Goal: Task Accomplishment & Management: Manage account settings

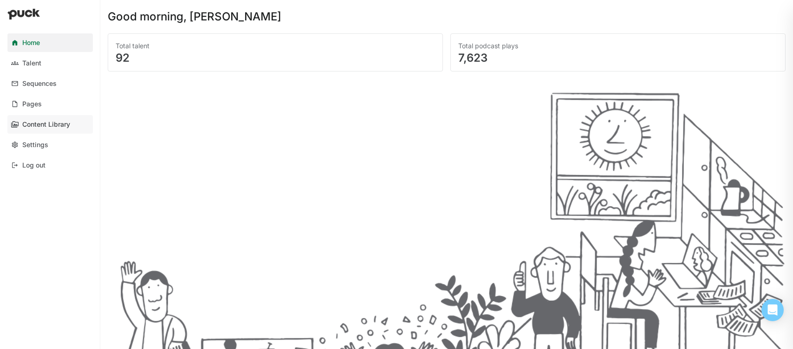
click at [28, 127] on div "Content Library" at bounding box center [46, 125] width 48 height 8
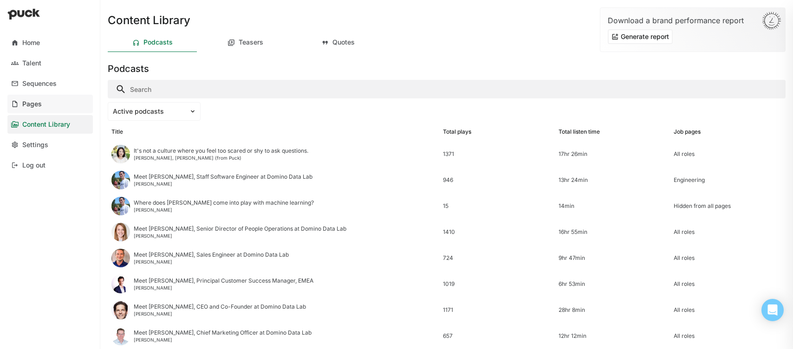
click at [26, 98] on link "Pages" at bounding box center [49, 104] width 85 height 19
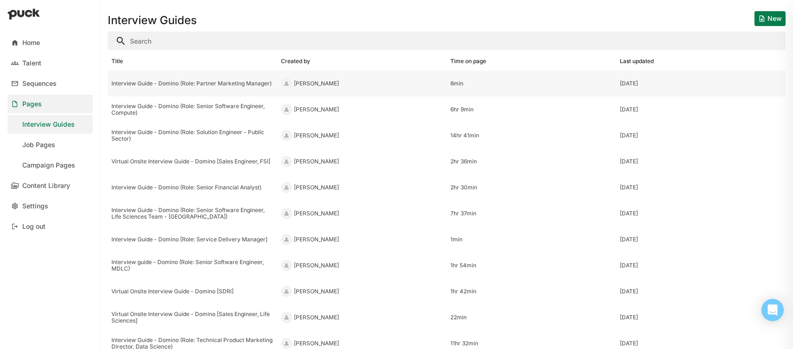
click at [185, 83] on div "Interview Guide - Domino (Role: Partner Marketing Manager)" at bounding box center [192, 83] width 162 height 7
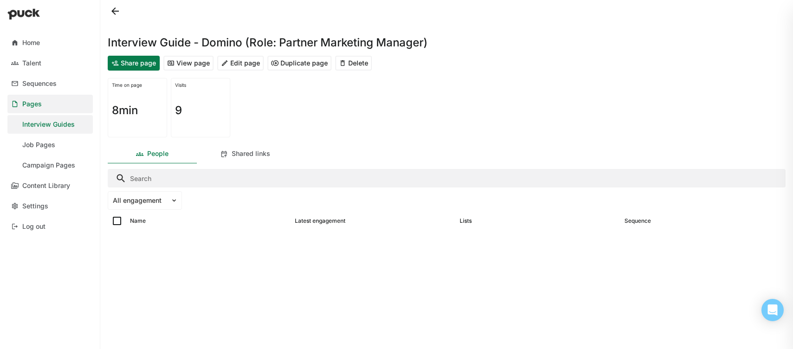
click at [238, 61] on button "Edit page" at bounding box center [240, 63] width 46 height 15
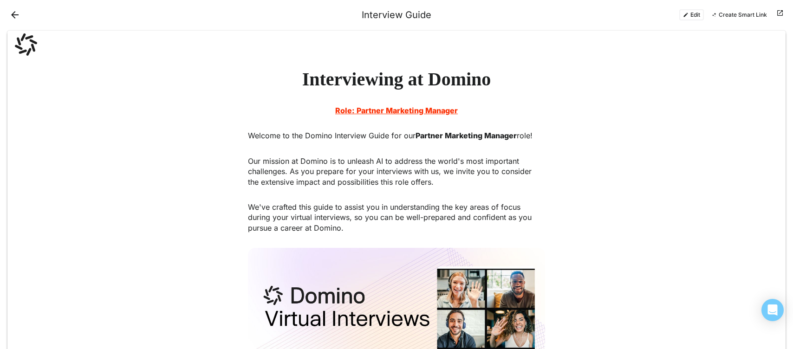
click at [691, 14] on button "Edit" at bounding box center [691, 14] width 25 height 11
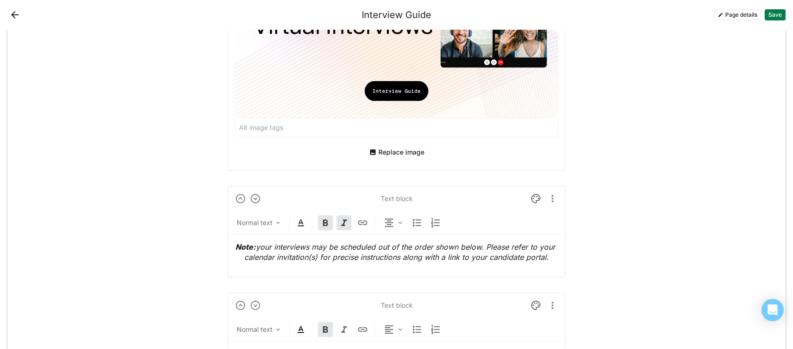
scroll to position [581, 0]
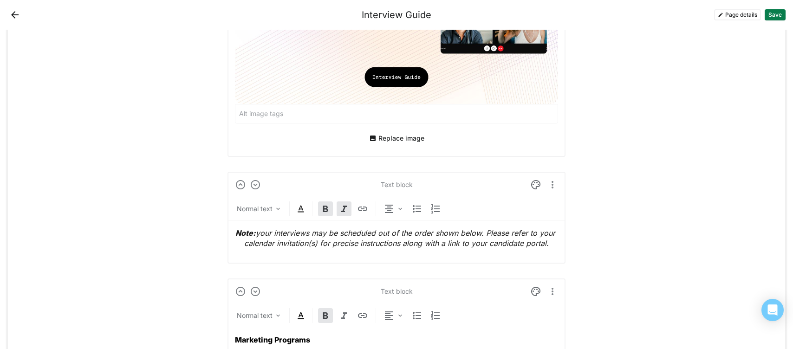
click at [541, 248] on div "Note: your interviews may be scheduled out of the order shown below. Please ref…" at bounding box center [396, 239] width 323 height 36
drag, startPoint x: 557, startPoint y: 244, endPoint x: 402, endPoint y: 244, distance: 155.6
click at [402, 244] on p "Note: your interviews may be scheduled out of the order shown below. Please ref…" at bounding box center [396, 238] width 323 height 21
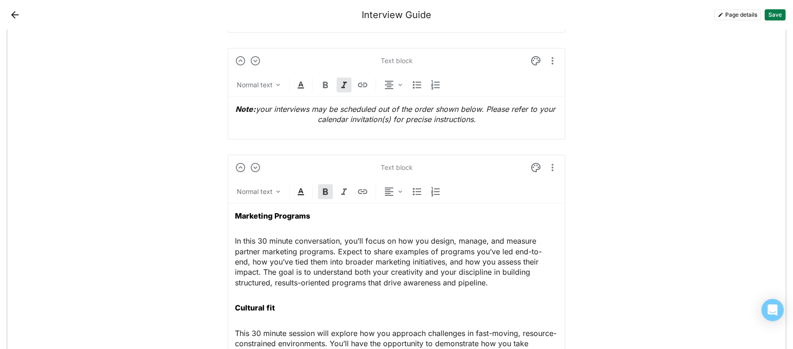
scroll to position [774, 0]
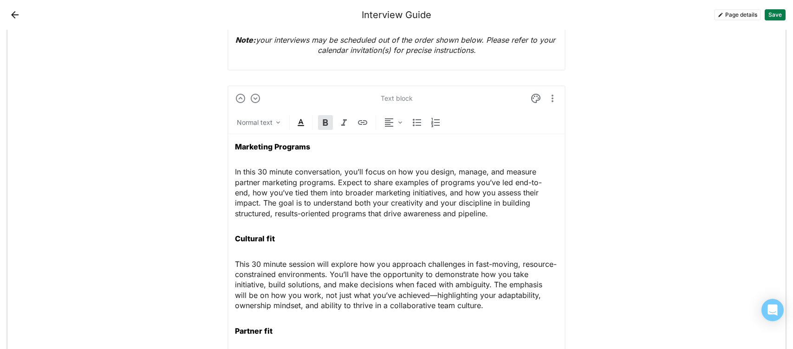
click at [772, 18] on button "Save" at bounding box center [775, 14] width 21 height 11
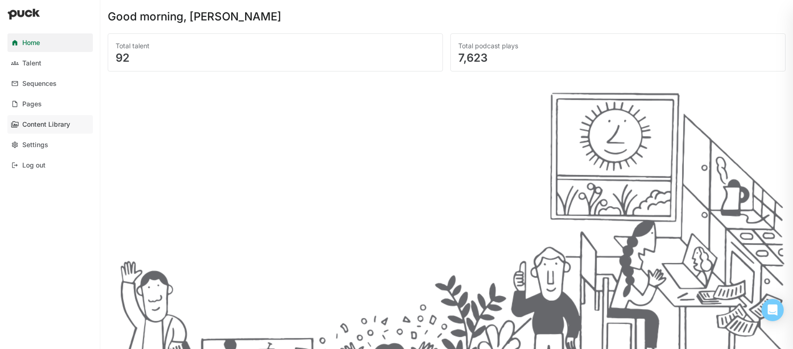
click at [37, 119] on link "Content Library" at bounding box center [49, 124] width 85 height 19
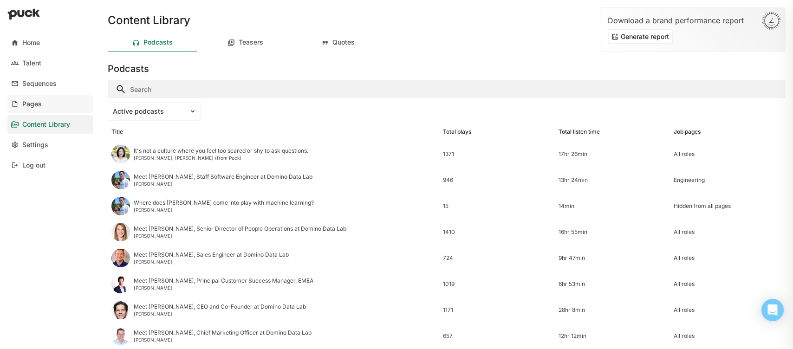
click at [38, 106] on div "Pages" at bounding box center [32, 104] width 20 height 8
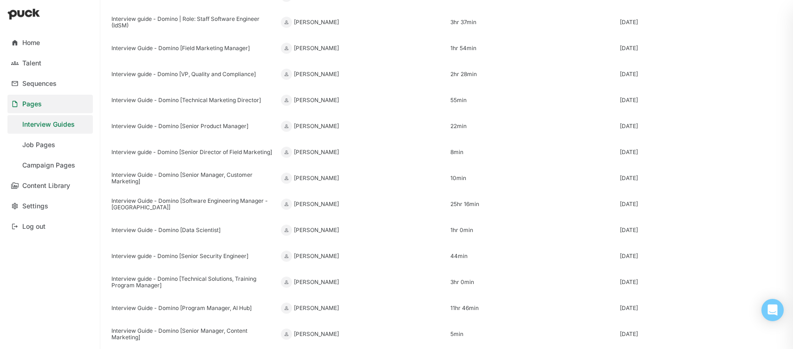
scroll to position [923, 0]
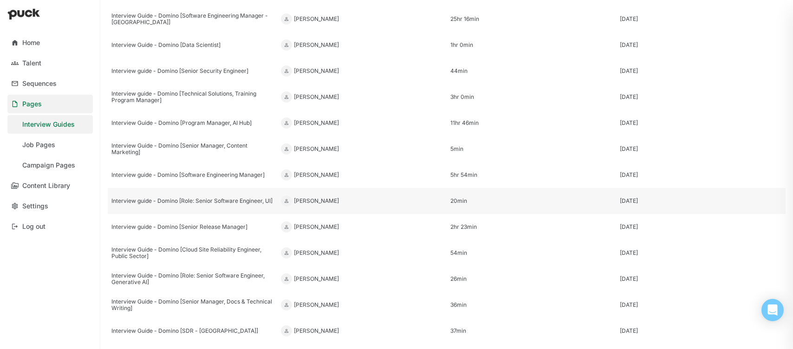
click at [196, 198] on div "Interview guide - Domino [Role: Senior Software Engineer, UI]" at bounding box center [192, 201] width 162 height 7
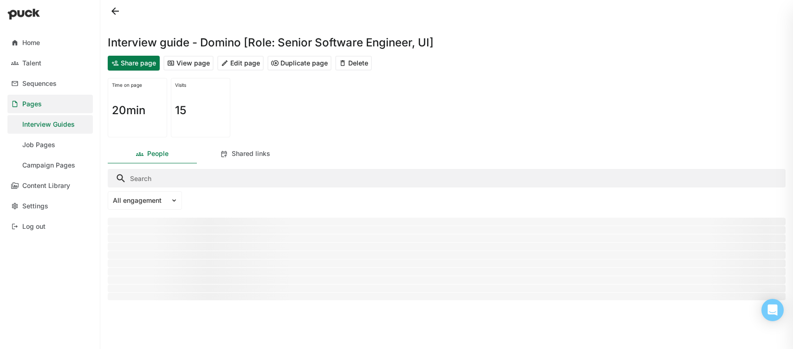
click at [195, 62] on button "View page" at bounding box center [188, 63] width 50 height 15
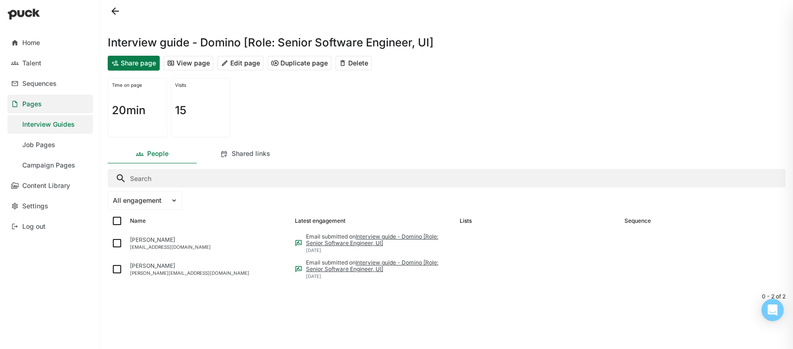
click at [33, 121] on div "Interview Guides" at bounding box center [48, 125] width 52 height 8
click at [238, 60] on button "Edit page" at bounding box center [240, 63] width 46 height 15
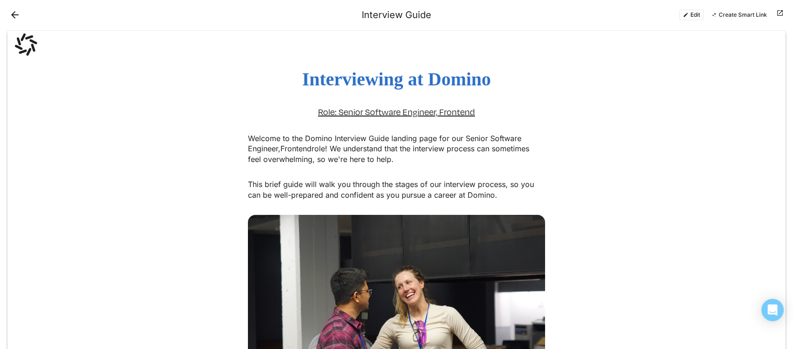
click at [691, 14] on button "Edit" at bounding box center [691, 14] width 25 height 11
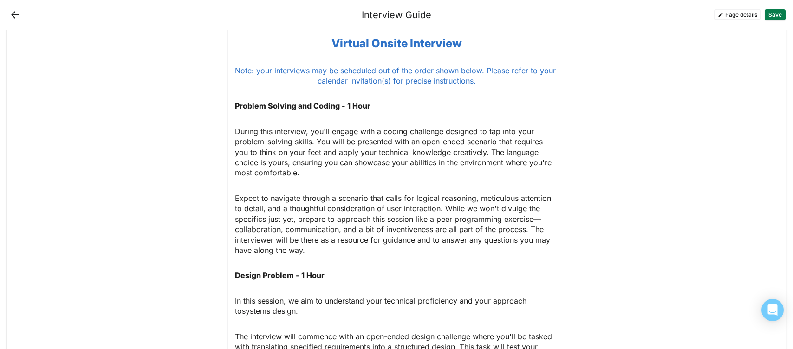
scroll to position [744, 0]
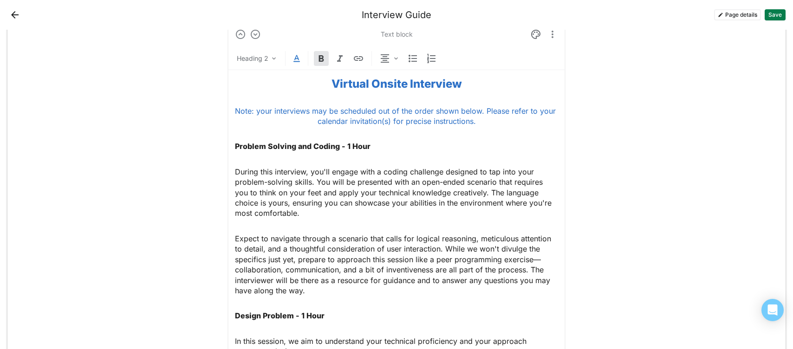
click at [301, 234] on p "Expect to navigate through a scenario that calls for logical reasoning, meticul…" at bounding box center [396, 265] width 323 height 62
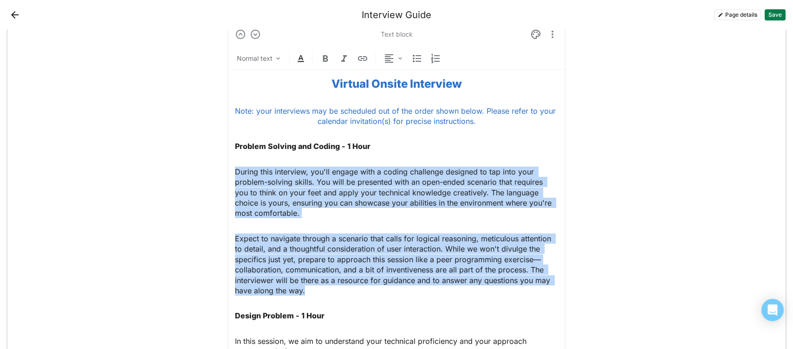
drag, startPoint x: 310, startPoint y: 293, endPoint x: 224, endPoint y: 174, distance: 146.4
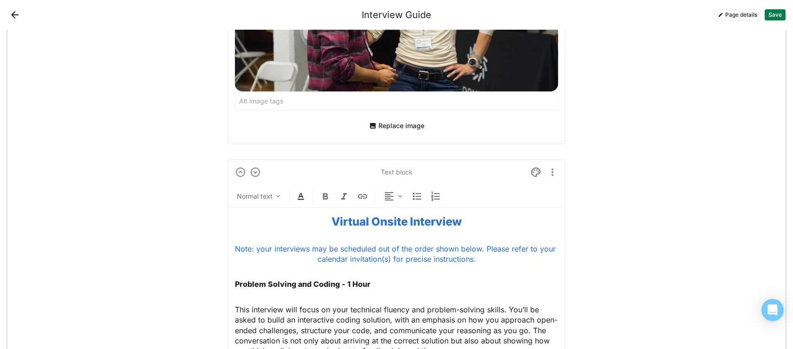
scroll to position [611, 0]
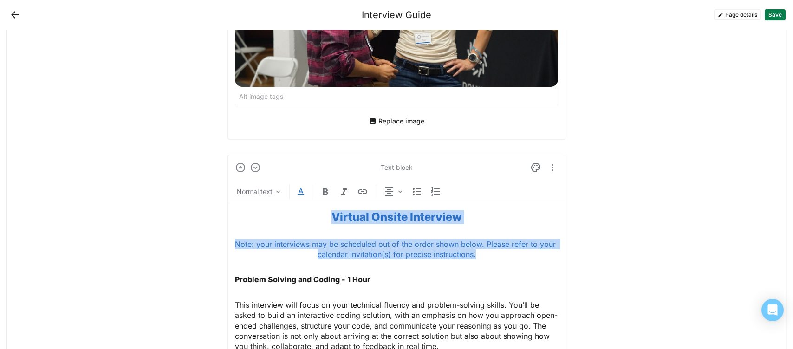
drag, startPoint x: 478, startPoint y: 254, endPoint x: 314, endPoint y: 213, distance: 169.2
click at [299, 189] on img at bounding box center [300, 191] width 11 height 11
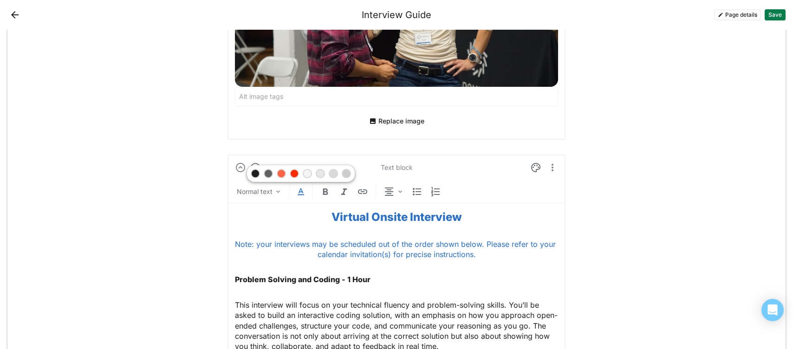
click at [254, 174] on div at bounding box center [255, 173] width 7 height 7
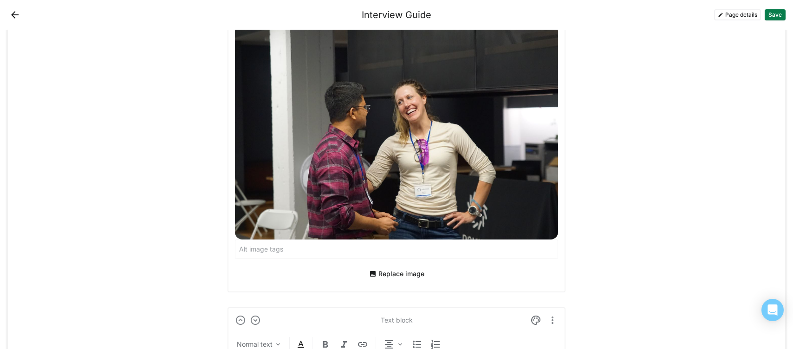
scroll to position [489, 0]
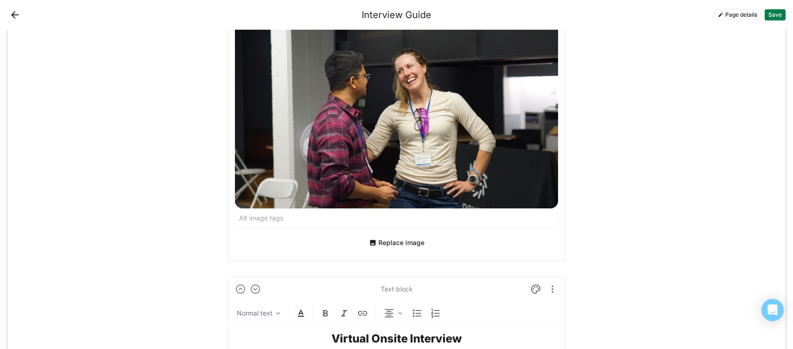
click at [394, 239] on button "Replace image" at bounding box center [396, 242] width 63 height 15
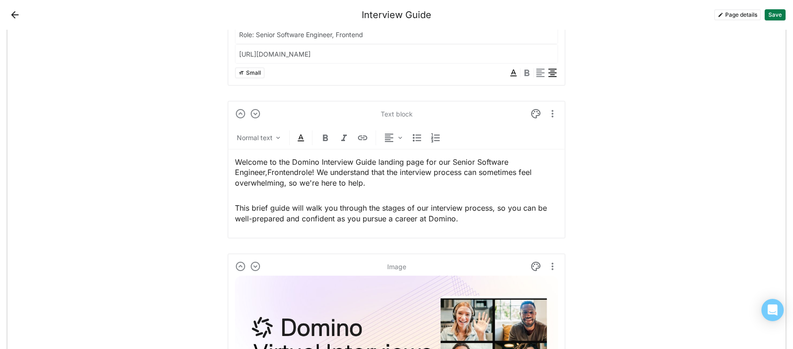
scroll to position [161, 0]
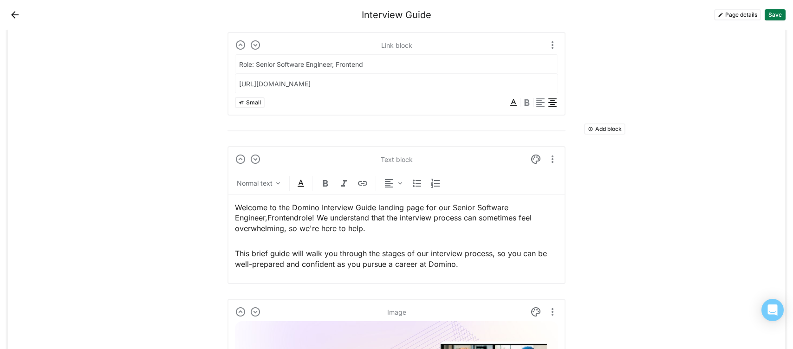
click at [328, 212] on p "Welcome to the Domino Interview Guide landing page for our Senior Software Engi…" at bounding box center [396, 217] width 323 height 31
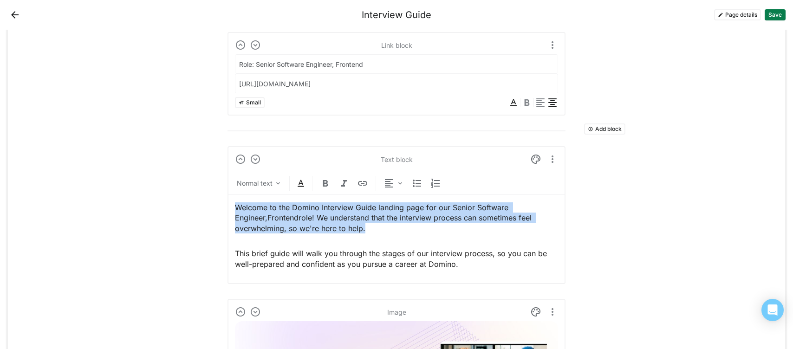
paste div
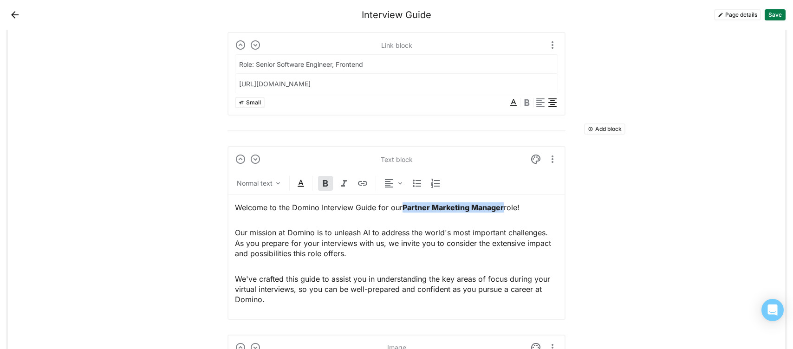
drag, startPoint x: 505, startPoint y: 207, endPoint x: 407, endPoint y: 205, distance: 97.5
click at [406, 205] on p "Welcome to the Domino Interview Guide for our Partner Marketing Manager role!" at bounding box center [396, 207] width 323 height 10
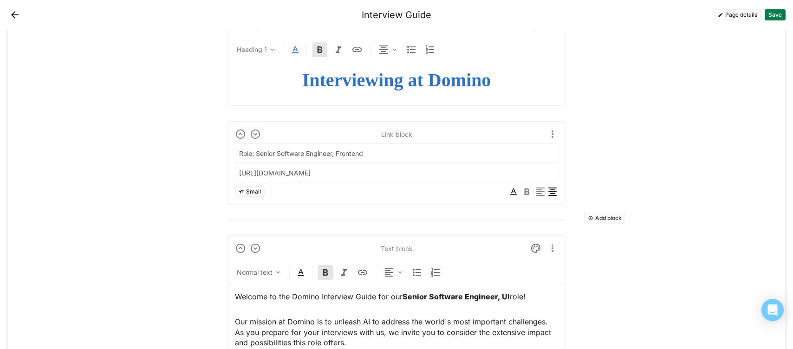
scroll to position [0, 0]
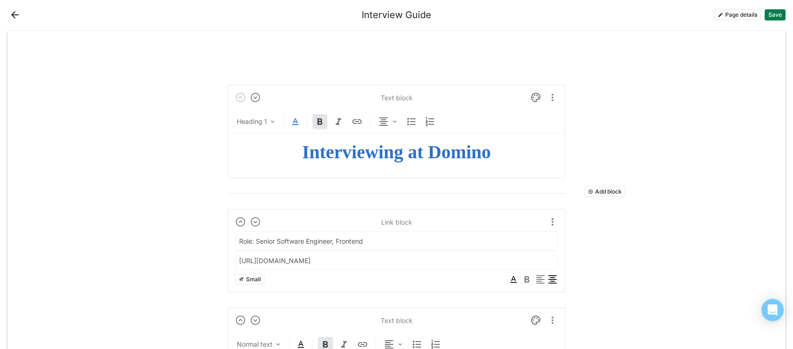
click at [406, 150] on strong "Interviewing at Domino" at bounding box center [396, 152] width 189 height 21
click at [316, 152] on strong "Interviewing at Domino" at bounding box center [396, 152] width 189 height 21
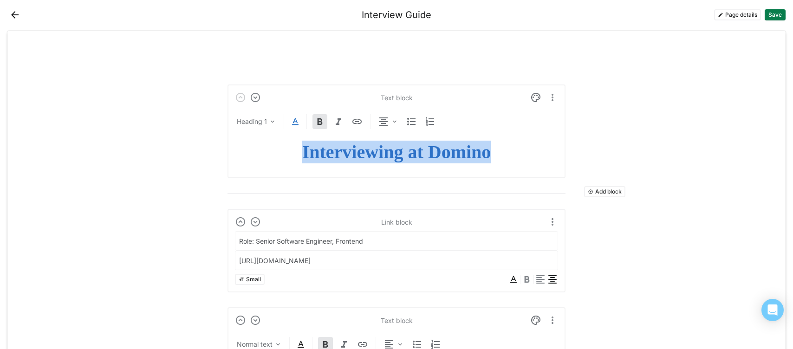
click at [316, 152] on strong "Interviewing at Domino" at bounding box center [396, 152] width 189 height 21
click at [299, 120] on img at bounding box center [295, 121] width 11 height 11
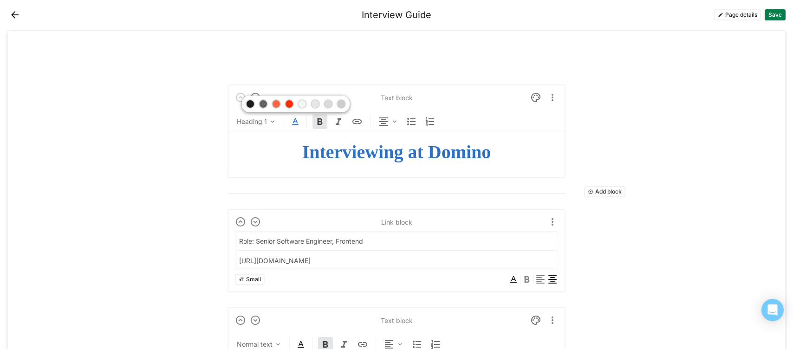
click at [275, 103] on div at bounding box center [276, 104] width 7 height 7
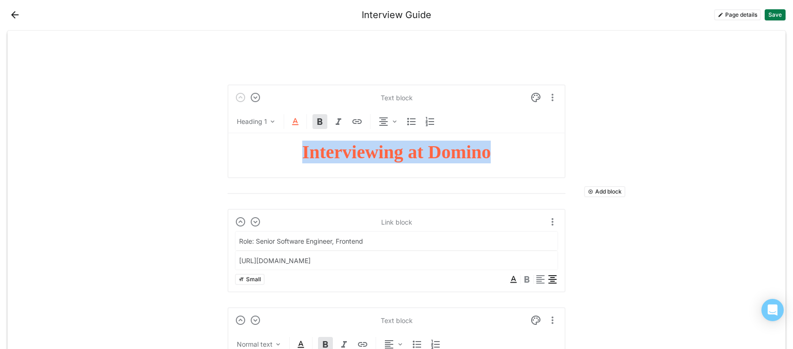
click at [290, 121] on img at bounding box center [295, 121] width 11 height 11
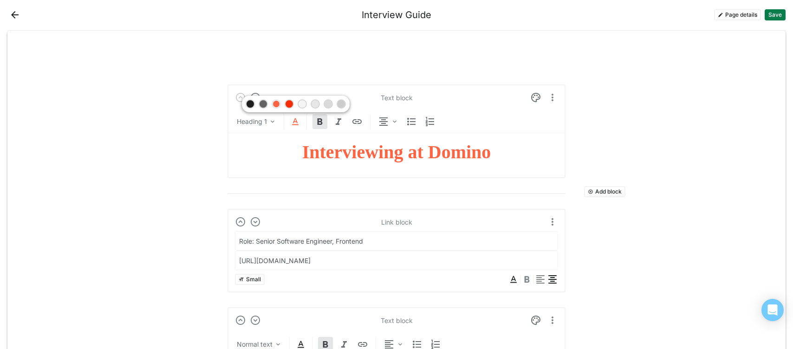
click at [288, 102] on div at bounding box center [289, 104] width 7 height 7
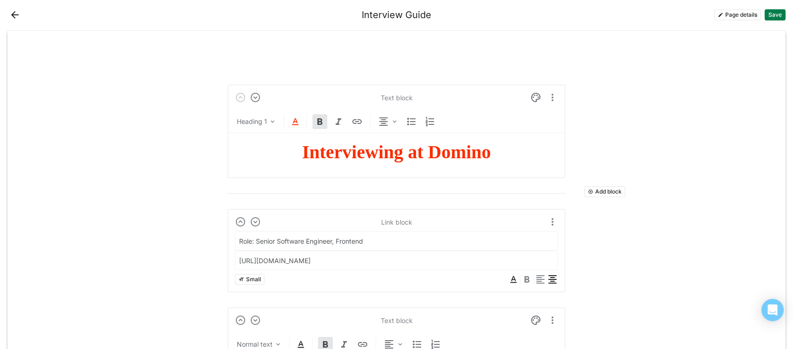
click at [354, 150] on strong "Interviewing at Domino" at bounding box center [396, 152] width 189 height 21
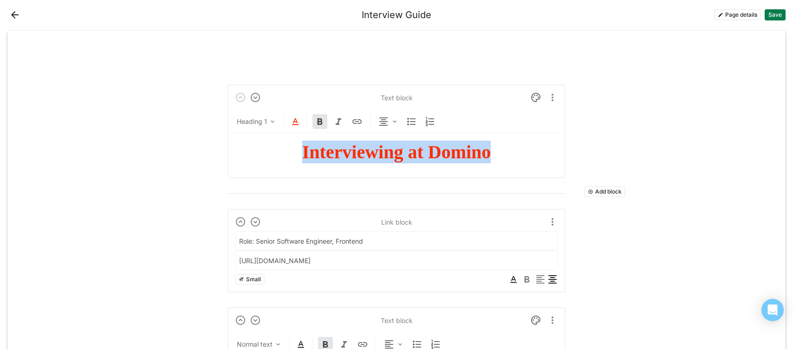
click at [354, 150] on strong "Interviewing at Domino" at bounding box center [396, 152] width 189 height 21
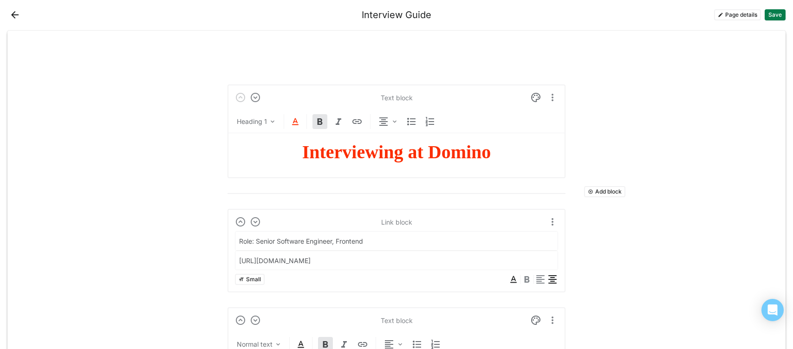
click at [289, 115] on div "Heading 1" at bounding box center [397, 123] width 338 height 19
click at [291, 117] on img at bounding box center [295, 121] width 11 height 11
click at [279, 104] on div at bounding box center [276, 104] width 7 height 7
click at [367, 153] on strong "Interviewing at Domino" at bounding box center [396, 152] width 189 height 21
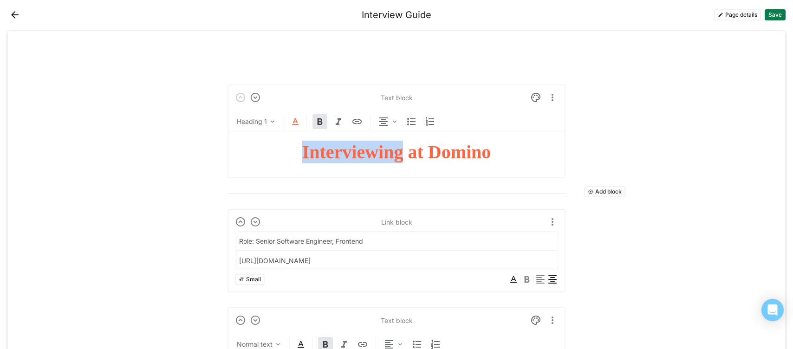
click at [367, 153] on strong "Interviewing at Domino" at bounding box center [396, 152] width 189 height 21
click at [293, 118] on img at bounding box center [295, 121] width 11 height 11
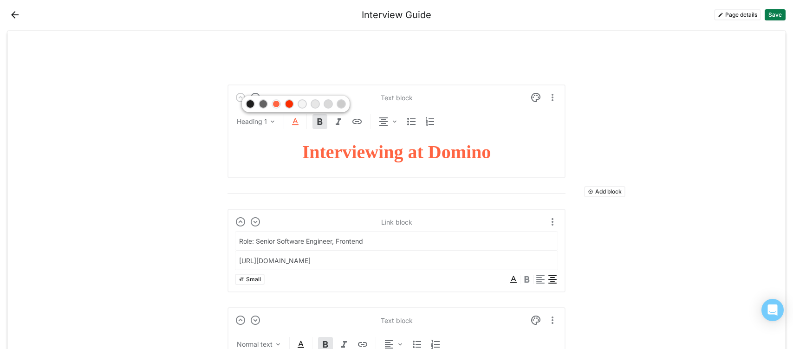
click at [250, 102] on div at bounding box center [250, 104] width 7 height 7
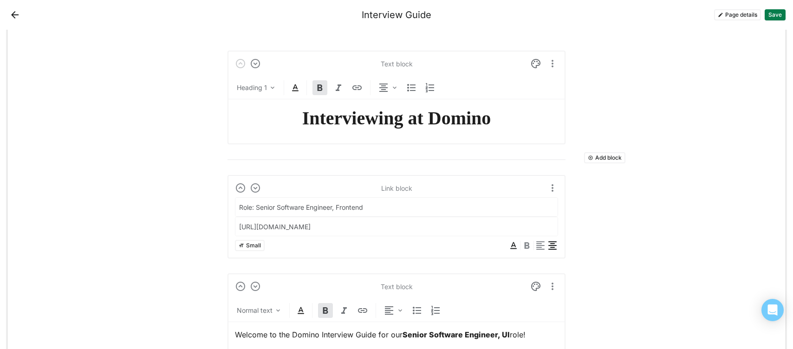
scroll to position [38, 0]
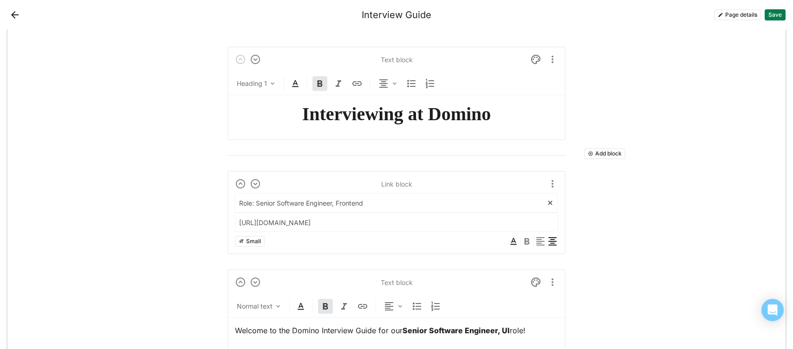
drag, startPoint x: 372, startPoint y: 202, endPoint x: 339, endPoint y: 202, distance: 32.5
click at [339, 202] on input "Role: Senior Software Engineer, Frontend" at bounding box center [390, 203] width 311 height 19
type input "Role: Senior Software Engineer, UI"
click at [295, 223] on input "https://app.careerpuck.com/job-board/domino-data-lab/job/5471831" at bounding box center [390, 222] width 311 height 19
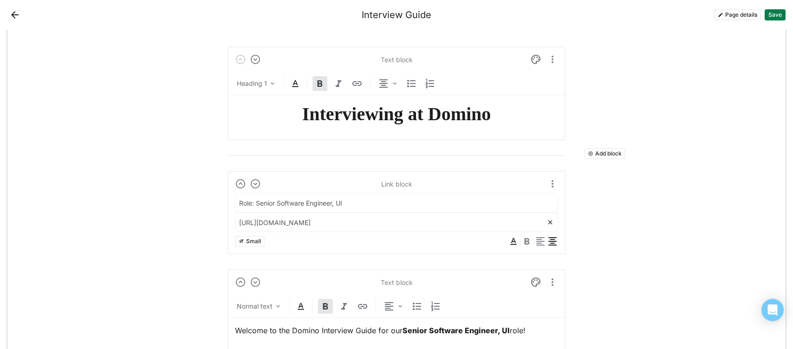
click at [295, 223] on input "https://app.careerpuck.com/job-board/domino-data-lab/job/5471831" at bounding box center [390, 222] width 311 height 19
paste input "724819"
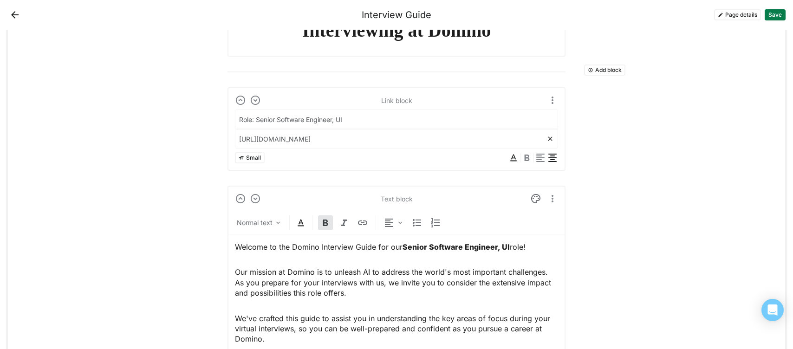
scroll to position [122, 0]
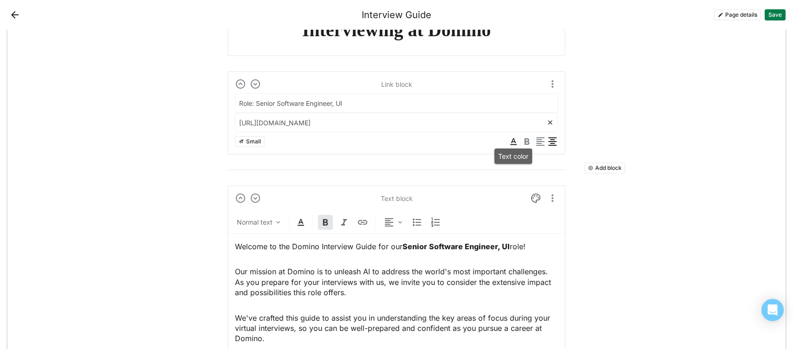
type input "https://app.careerpuck.com/job-board/domino-data-lab/job/7248191"
click at [512, 139] on img at bounding box center [513, 141] width 11 height 11
click at [487, 122] on div at bounding box center [487, 123] width 7 height 7
click at [529, 147] on div "Link block Role: Senior Software Engineer, UI https://app.careerpuck.com/job-bo…" at bounding box center [397, 113] width 338 height 84
click at [528, 142] on img at bounding box center [527, 141] width 11 height 11
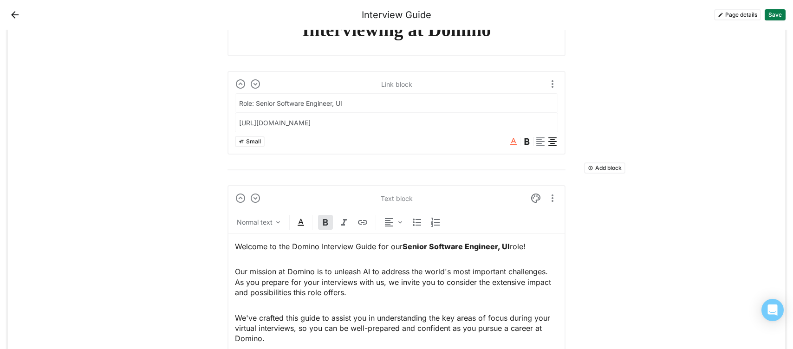
click at [776, 12] on button "Save" at bounding box center [775, 14] width 21 height 11
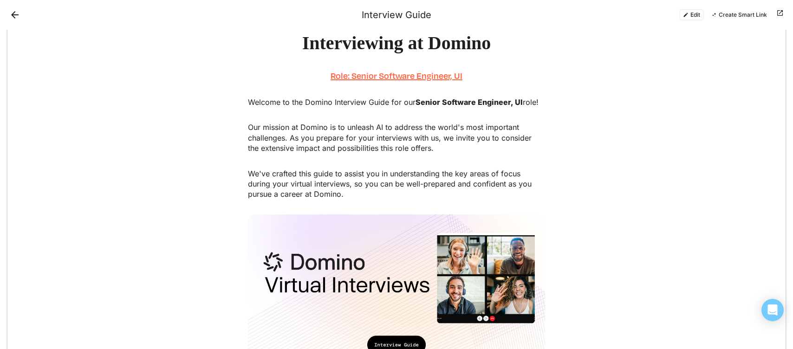
scroll to position [42, 0]
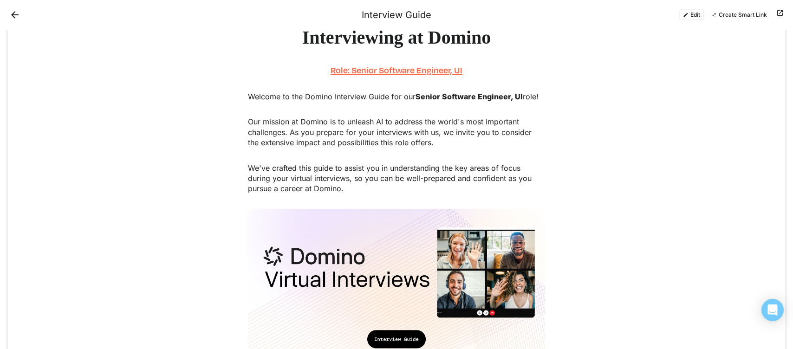
click at [694, 14] on button "Edit" at bounding box center [691, 14] width 25 height 11
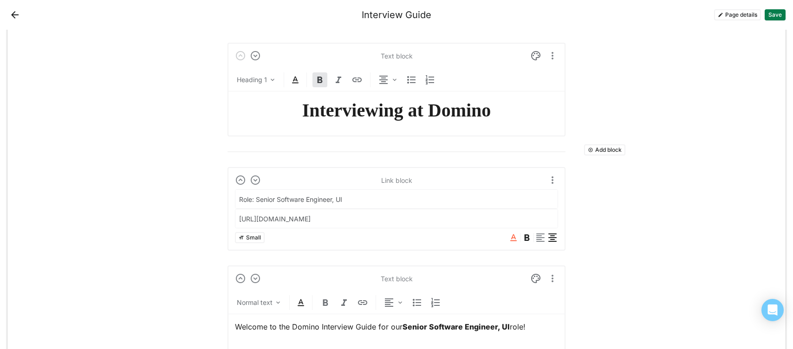
click at [510, 235] on img at bounding box center [513, 237] width 11 height 11
click at [497, 219] on div at bounding box center [500, 219] width 7 height 7
click at [780, 13] on button "Save" at bounding box center [775, 14] width 21 height 11
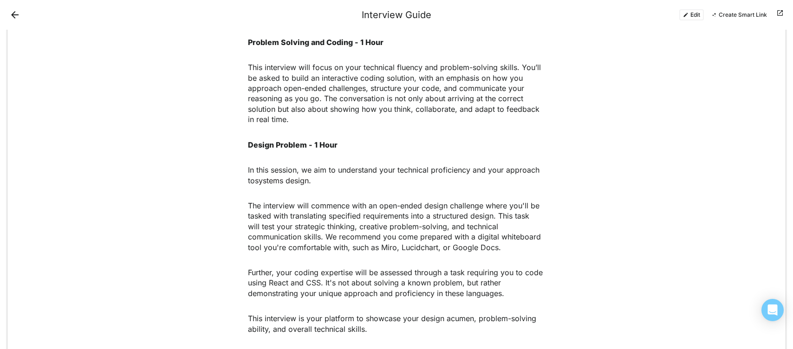
scroll to position [457, 0]
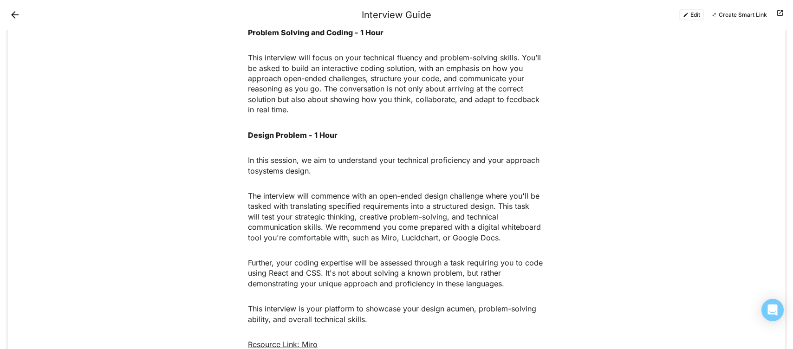
click at [380, 309] on p "This interview is your platform to showcase your design acumen, problem-solving…" at bounding box center [396, 314] width 297 height 21
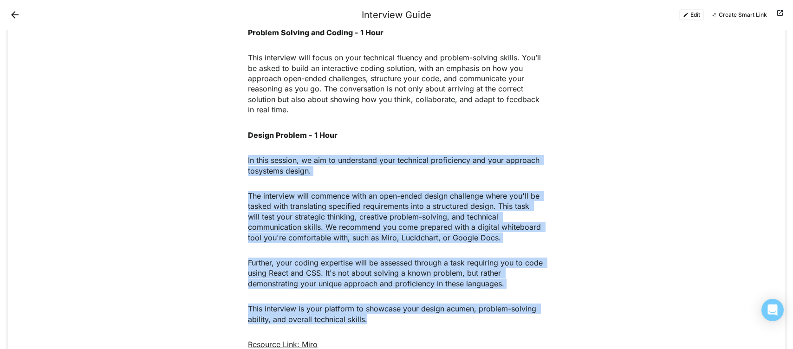
drag, startPoint x: 371, startPoint y: 319, endPoint x: 224, endPoint y: 157, distance: 218.3
click at [224, 157] on div "Virtual Onsite Interview Note: your interviews may be scheduled out of the orde…" at bounding box center [396, 300] width 778 height 688
click at [687, 18] on button "Edit" at bounding box center [691, 14] width 25 height 11
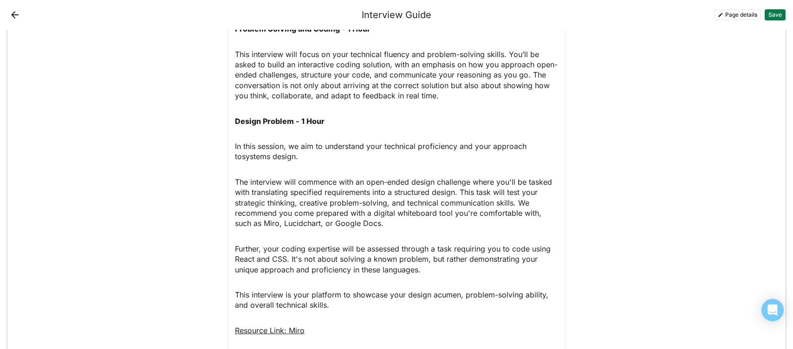
scroll to position [856, 0]
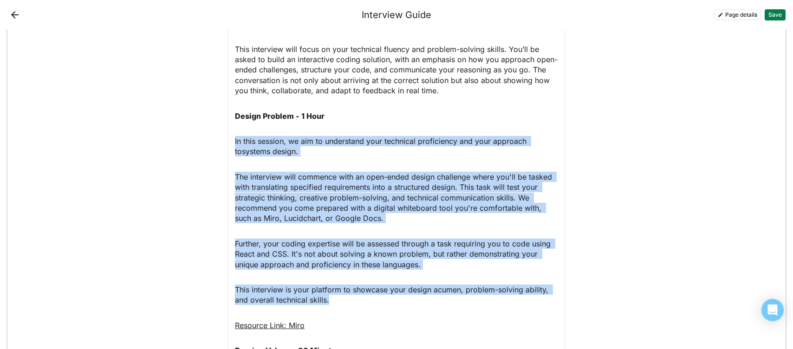
drag, startPoint x: 331, startPoint y: 301, endPoint x: 215, endPoint y: 129, distance: 207.9
click at [215, 129] on div "Add block Text block Heading 1 Interviewing at Domino Add block Link block Role…" at bounding box center [396, 335] width 778 height 2322
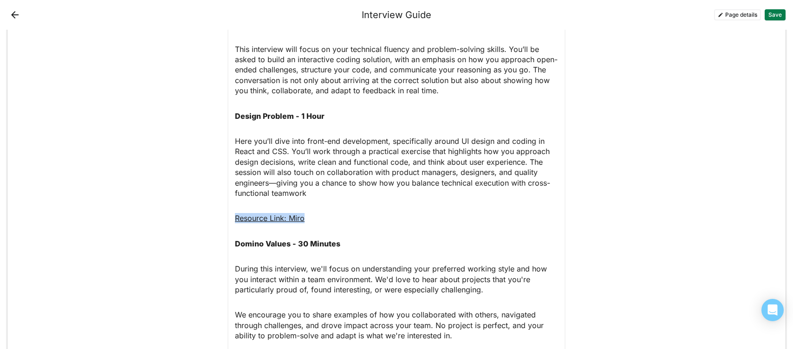
drag, startPoint x: 320, startPoint y: 219, endPoint x: 225, endPoint y: 220, distance: 95.7
click at [225, 220] on div "Add block Text block Heading 1 Interviewing at Domino Add block Link block Role…" at bounding box center [396, 282] width 778 height 2216
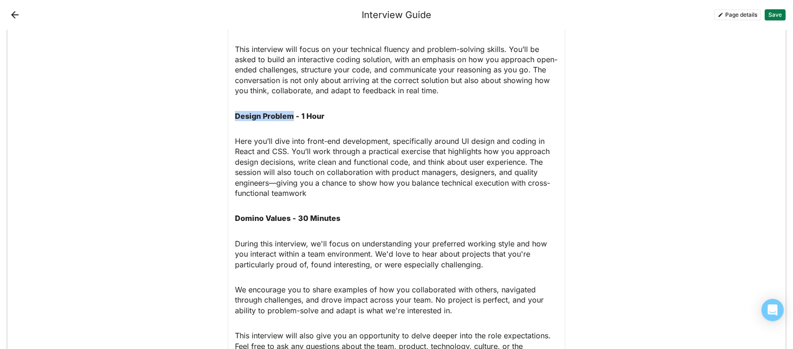
drag, startPoint x: 292, startPoint y: 117, endPoint x: 228, endPoint y: 117, distance: 64.6
click at [228, 117] on div "Text block Normal text Virtual Onsite Interview Note: your interviews may be sc…" at bounding box center [397, 189] width 338 height 581
click at [313, 117] on p "UI Design and Architecture - 1 Hour" at bounding box center [396, 116] width 323 height 10
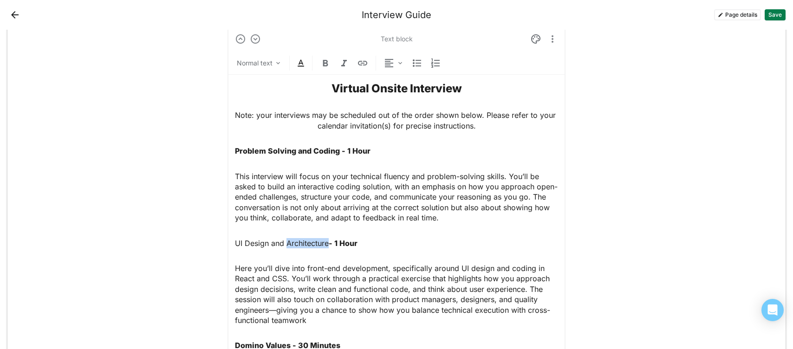
scroll to position [696, 0]
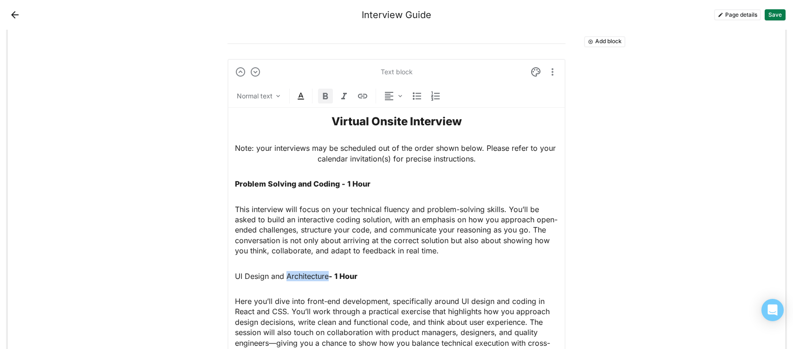
click at [325, 91] on img at bounding box center [325, 96] width 11 height 11
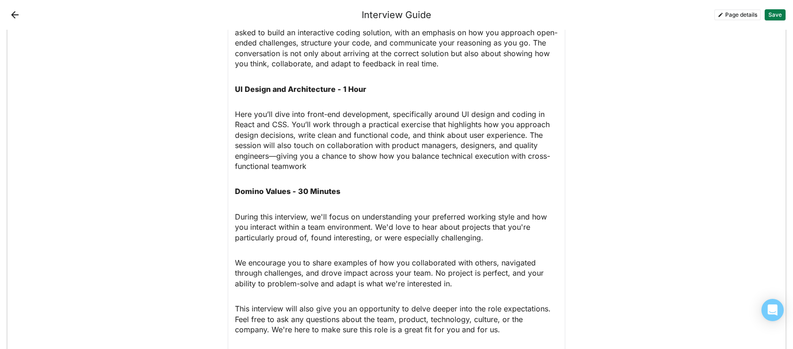
scroll to position [885, 0]
click at [238, 114] on p "Here you’ll dive into front-end development, specifically around UI design and …" at bounding box center [396, 139] width 323 height 62
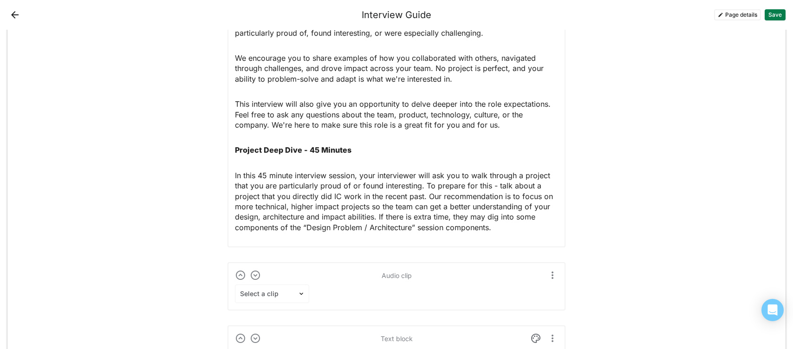
scroll to position [1104, 0]
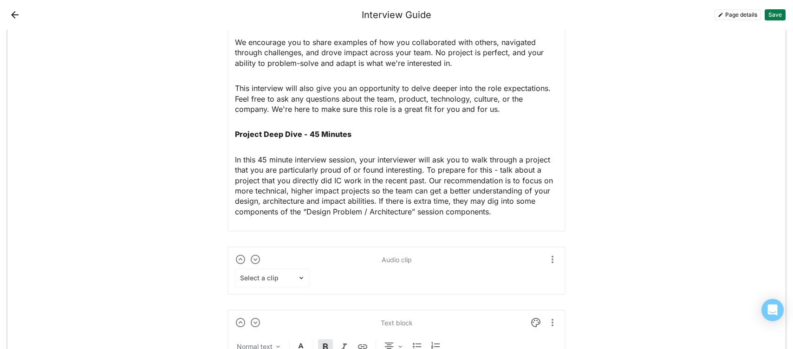
click at [315, 170] on p "In this 45 minute interview session, your interviewer will ask you to walk thro…" at bounding box center [396, 186] width 323 height 62
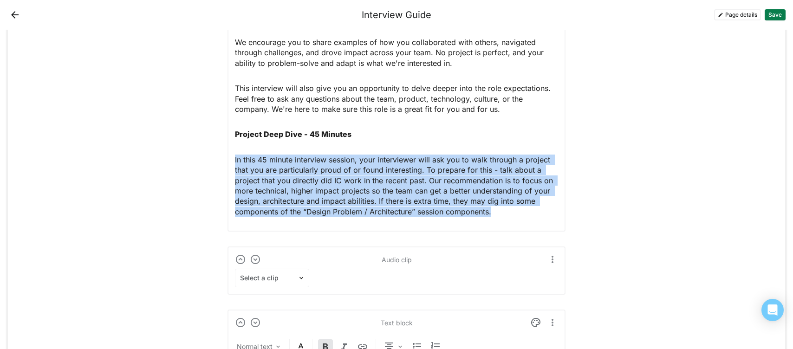
click at [315, 170] on p "In this 45 minute interview session, your interviewer will ask you to walk thro…" at bounding box center [396, 186] width 323 height 62
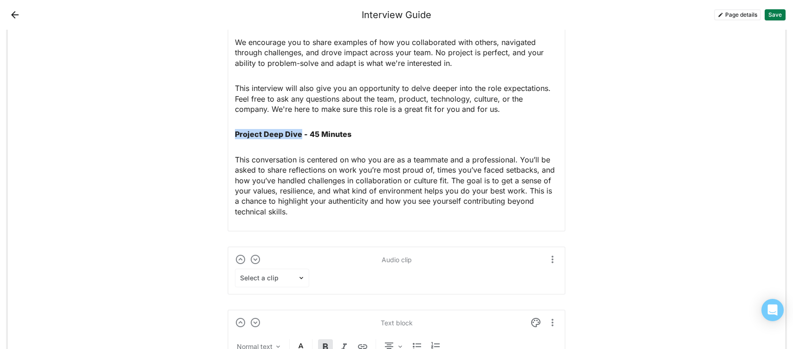
drag, startPoint x: 299, startPoint y: 135, endPoint x: 228, endPoint y: 135, distance: 70.6
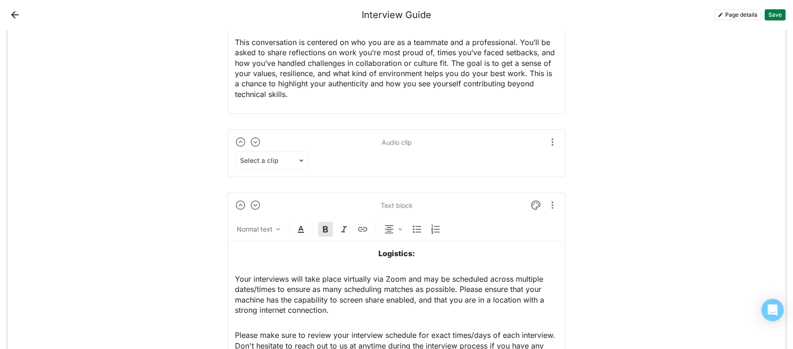
scroll to position [1235, 0]
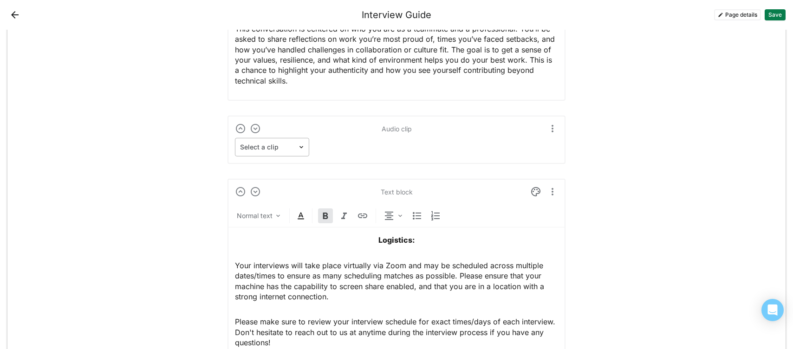
click at [284, 144] on div at bounding box center [266, 148] width 53 height 10
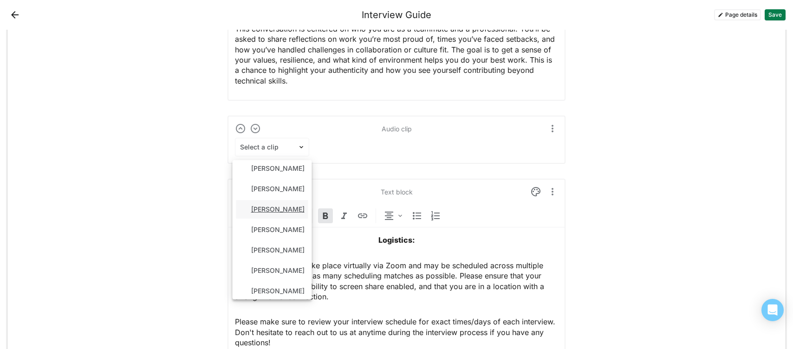
scroll to position [91, 0]
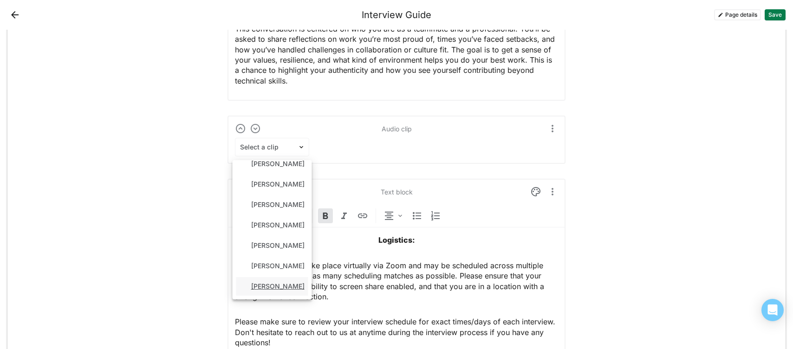
click at [266, 285] on div "Nick Elprin" at bounding box center [277, 287] width 53 height 8
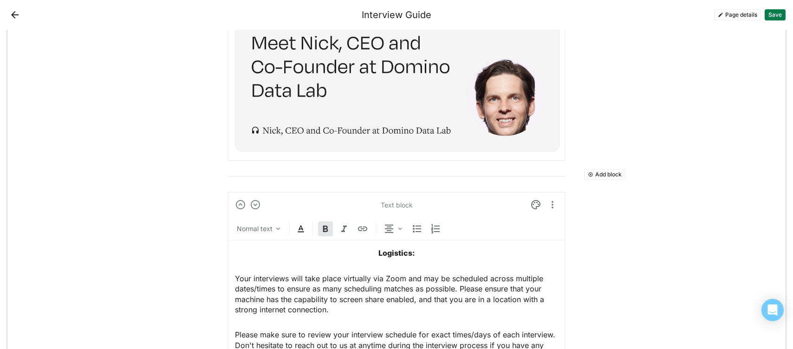
scroll to position [1394, 0]
click at [607, 173] on button "Add block" at bounding box center [604, 175] width 41 height 11
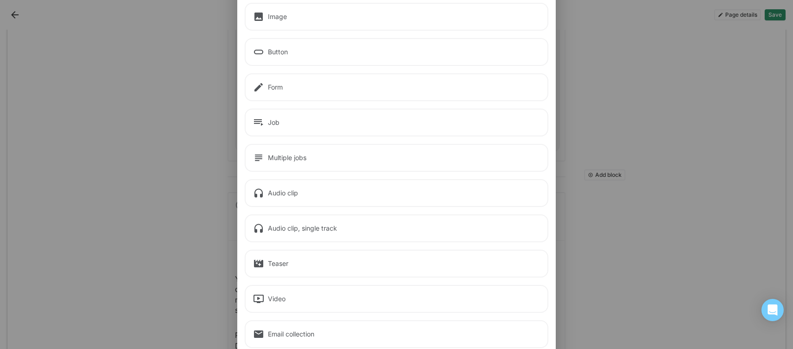
scroll to position [84, 0]
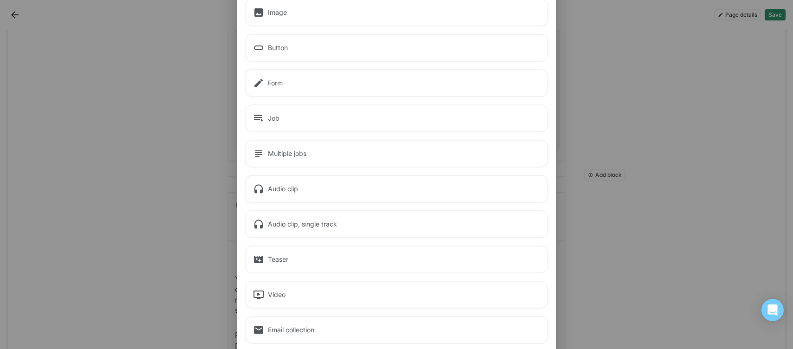
click at [282, 216] on div "Audio clip, single track" at bounding box center [397, 224] width 304 height 28
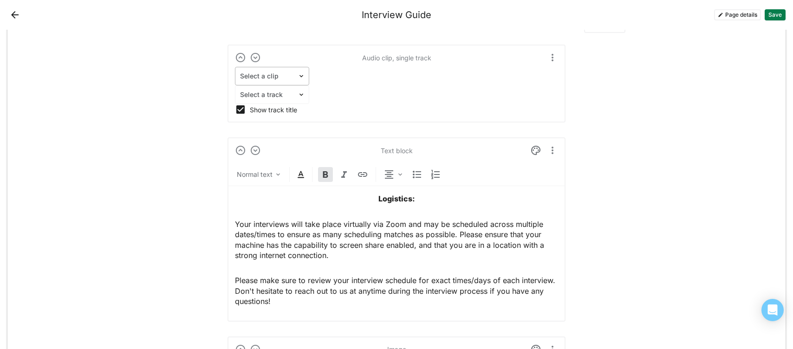
scroll to position [1546, 0]
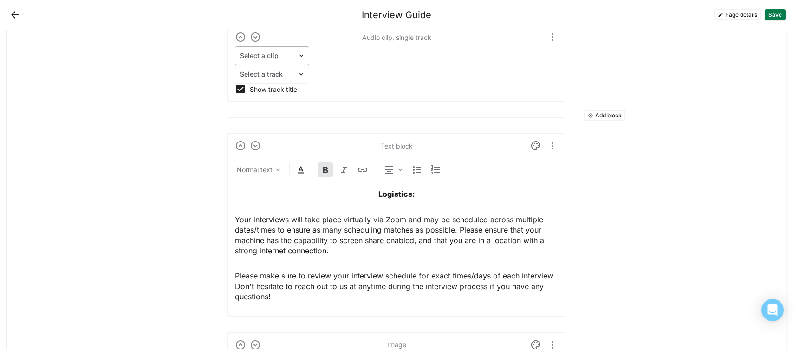
click at [273, 52] on div at bounding box center [266, 56] width 53 height 10
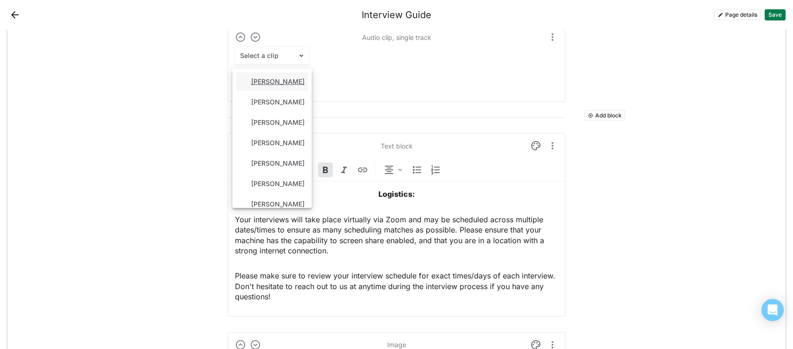
click at [277, 75] on div "Jenny Loo" at bounding box center [272, 81] width 72 height 19
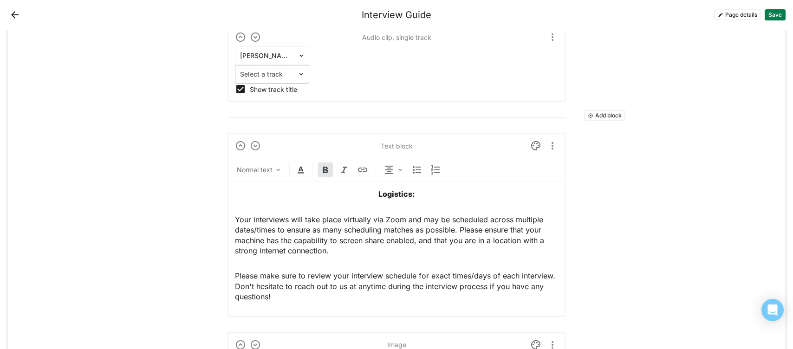
click at [273, 75] on div at bounding box center [266, 75] width 53 height 10
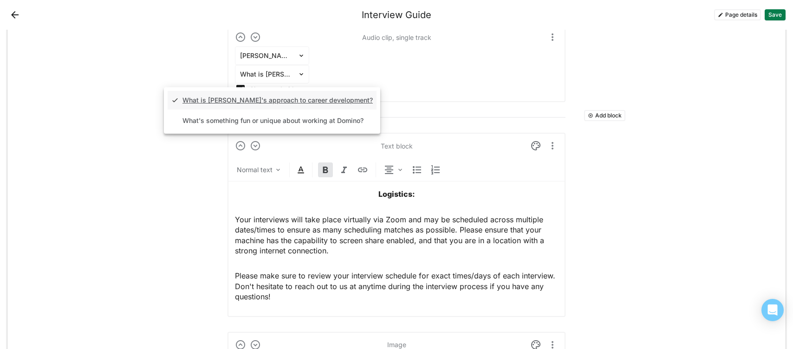
click at [290, 99] on div "What is Domino's approach to career development?" at bounding box center [278, 101] width 190 height 8
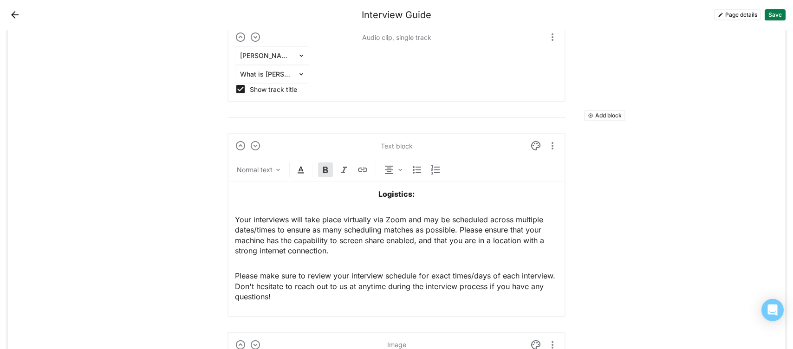
click at [600, 117] on button "Add block" at bounding box center [604, 115] width 41 height 11
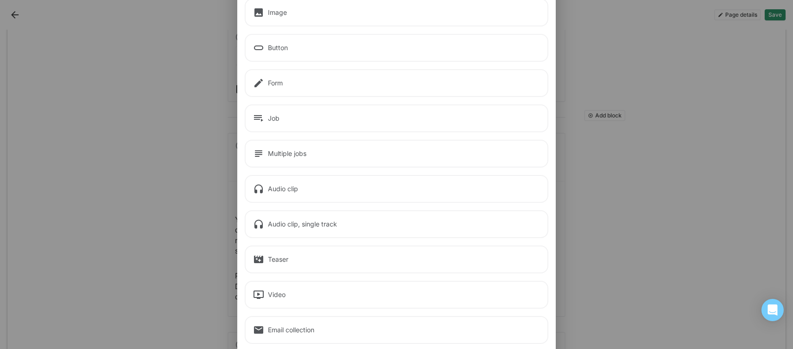
click at [313, 214] on div "Audio clip, single track" at bounding box center [397, 224] width 304 height 28
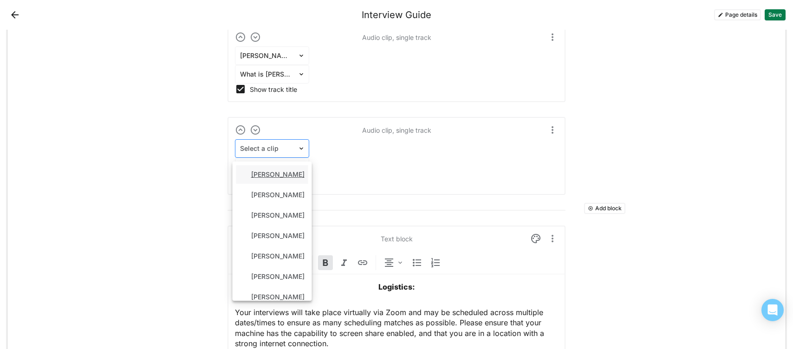
click at [272, 149] on div at bounding box center [266, 149] width 53 height 10
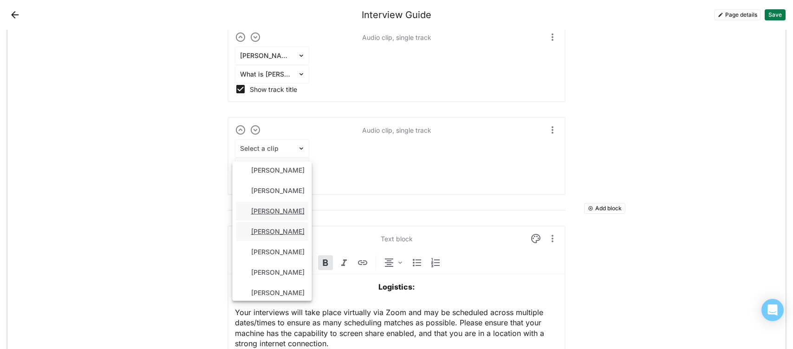
scroll to position [5, 0]
click at [272, 195] on div "Jim Coates" at bounding box center [272, 190] width 72 height 19
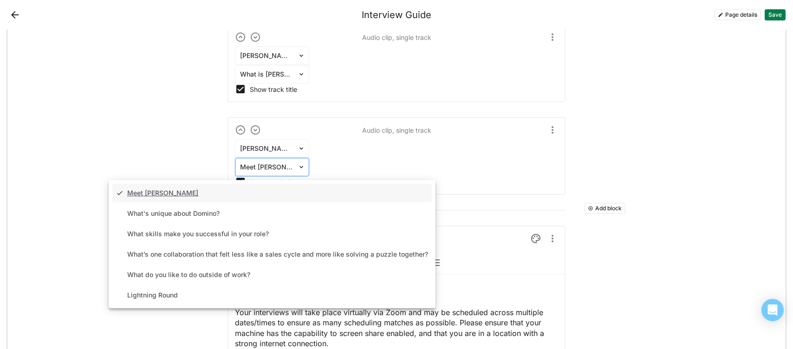
click at [264, 163] on div at bounding box center [266, 168] width 53 height 10
click at [260, 218] on div "What's unique about Domino?" at bounding box center [271, 213] width 319 height 19
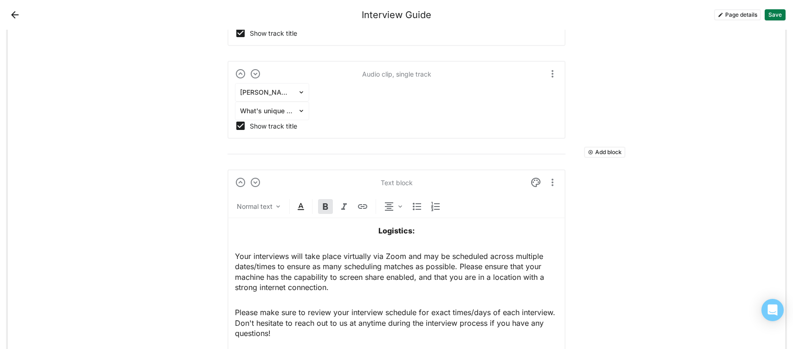
scroll to position [1604, 0]
click at [591, 145] on button "Add block" at bounding box center [604, 150] width 41 height 11
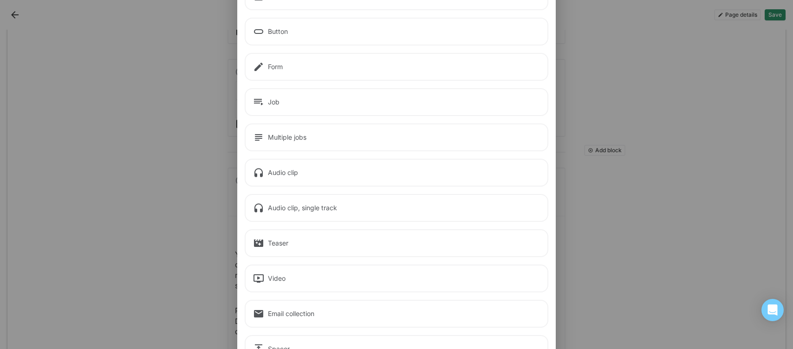
scroll to position [101, 0]
click at [306, 213] on div "Audio clip, single track" at bounding box center [397, 207] width 304 height 28
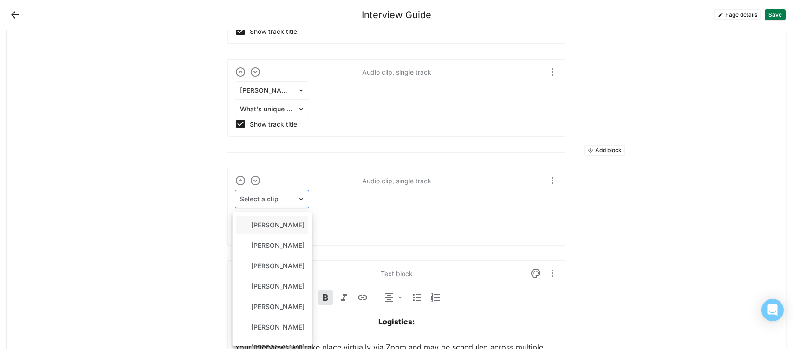
click at [296, 202] on div "Select a clip" at bounding box center [266, 199] width 62 height 13
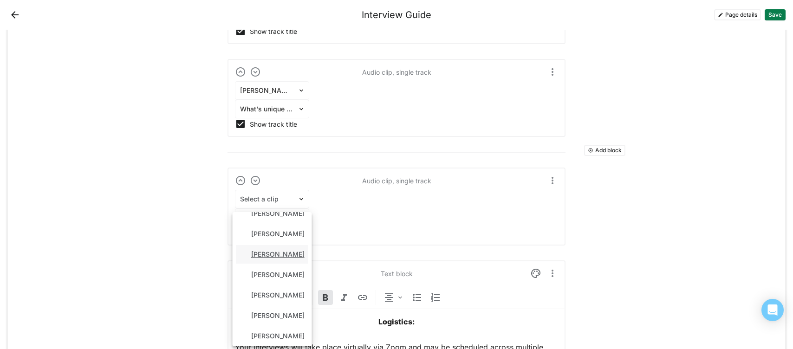
scroll to position [72, 0]
click at [269, 250] on div "Melissa Smith" at bounding box center [272, 255] width 72 height 19
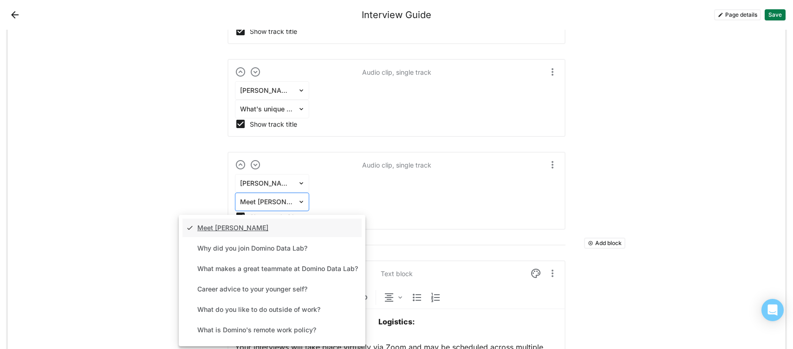
click at [275, 201] on div at bounding box center [266, 202] width 53 height 10
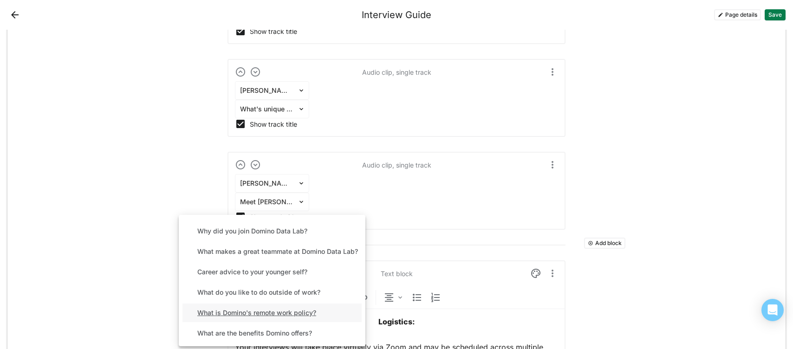
click at [271, 317] on div "What is Domino's remote work policy?" at bounding box center [272, 313] width 179 height 19
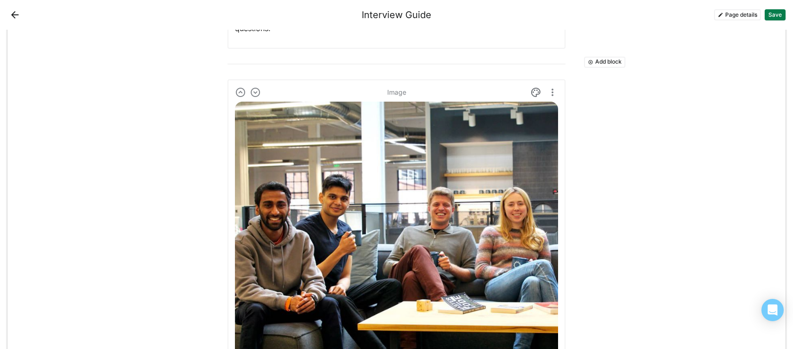
scroll to position [1984, 0]
click at [551, 105] on div "More options" at bounding box center [552, 106] width 47 height 15
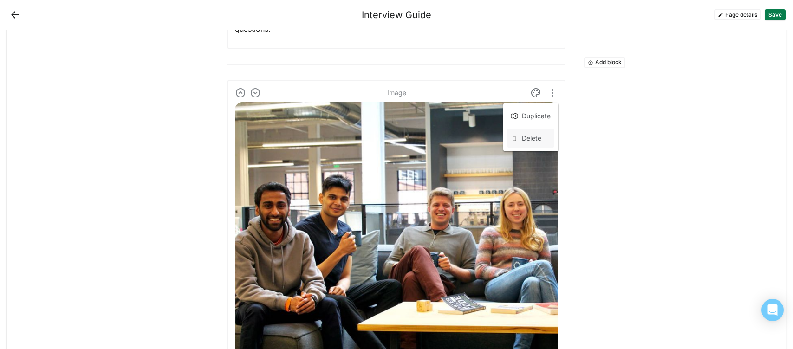
click at [520, 141] on div "Delete" at bounding box center [530, 138] width 47 height 19
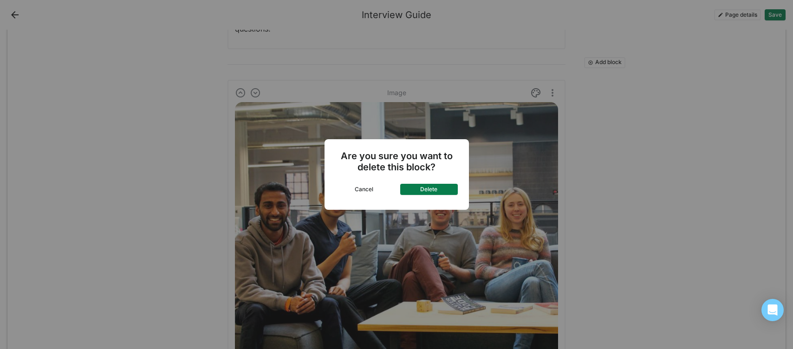
click at [446, 191] on button "Delete" at bounding box center [429, 189] width 58 height 11
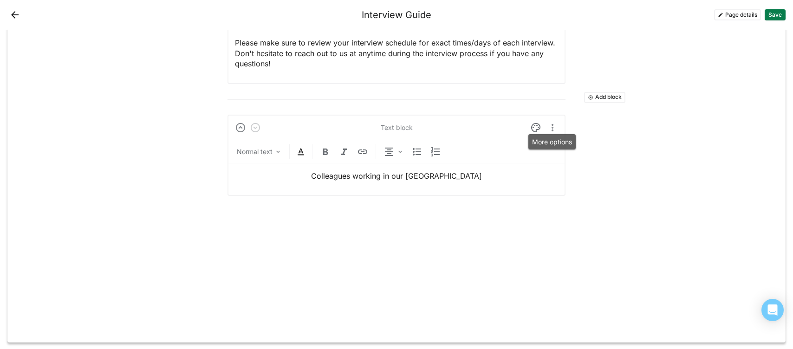
click at [554, 126] on img "More options" at bounding box center [552, 127] width 11 height 11
click at [523, 176] on div "Delete" at bounding box center [532, 174] width 20 height 8
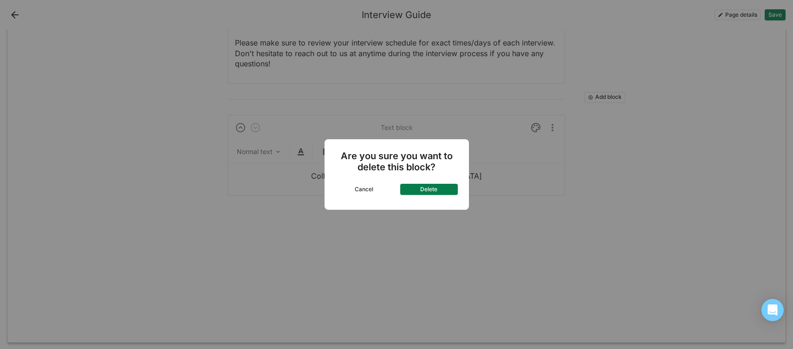
click at [443, 189] on button "Delete" at bounding box center [429, 189] width 58 height 11
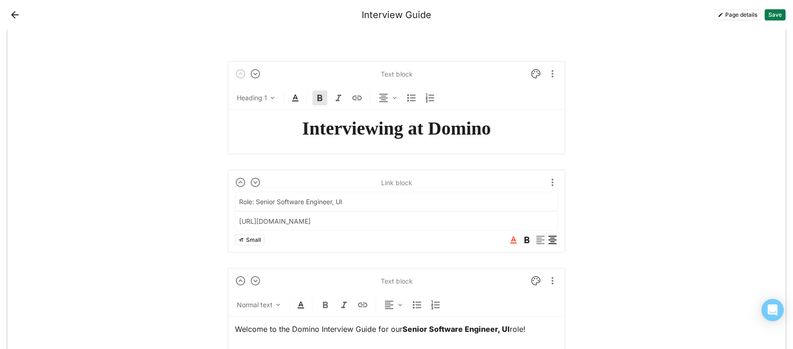
scroll to position [20, 0]
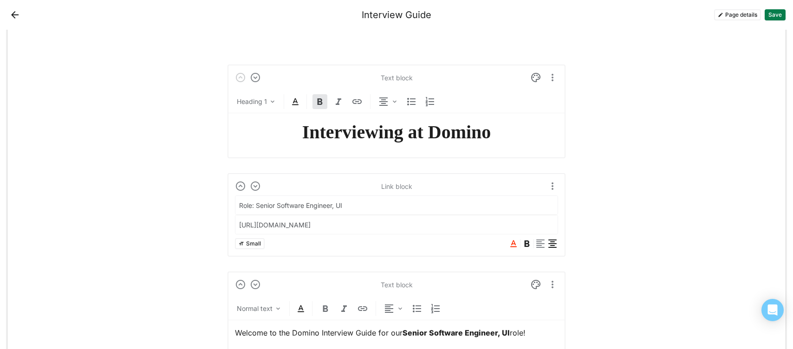
click at [776, 15] on button "Save" at bounding box center [775, 14] width 21 height 11
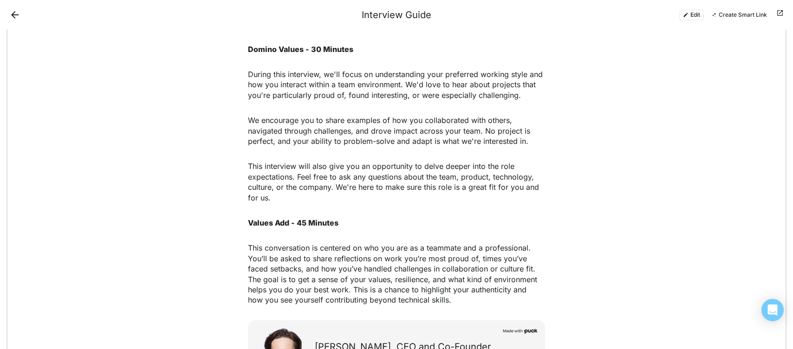
scroll to position [642, 0]
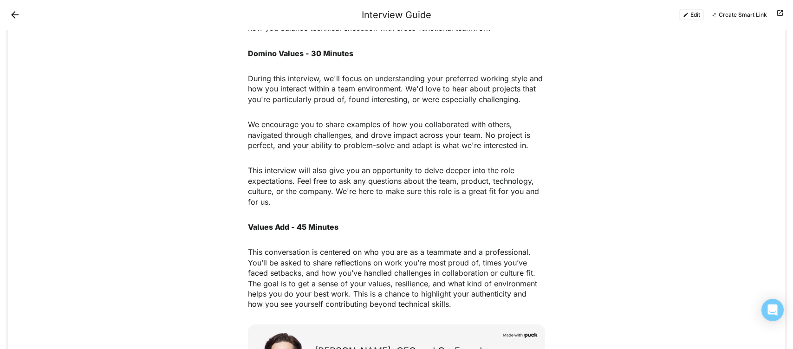
click at [302, 213] on div "Virtual Onsite Interview Note: your interviews may be scheduled out of the orde…" at bounding box center [396, 44] width 297 height 531
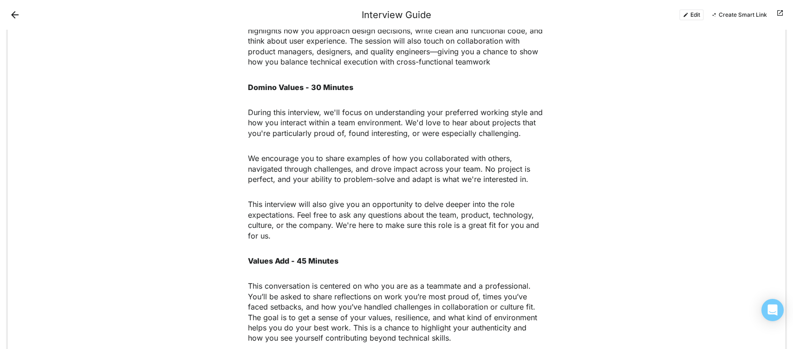
scroll to position [597, 0]
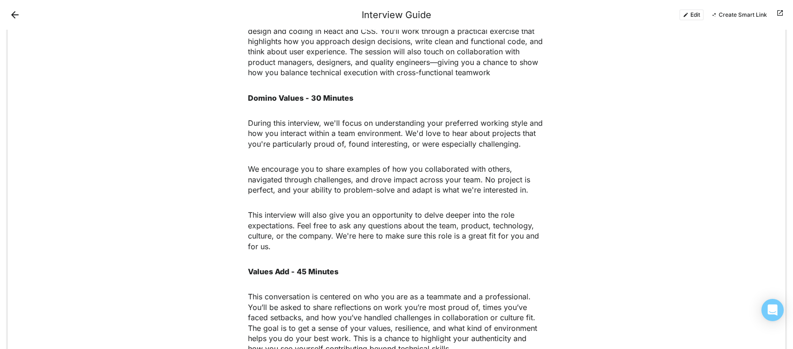
click at [689, 15] on button "Edit" at bounding box center [691, 14] width 25 height 11
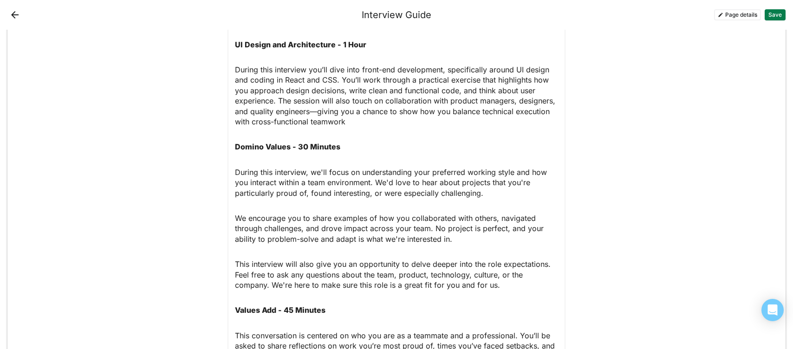
scroll to position [914, 0]
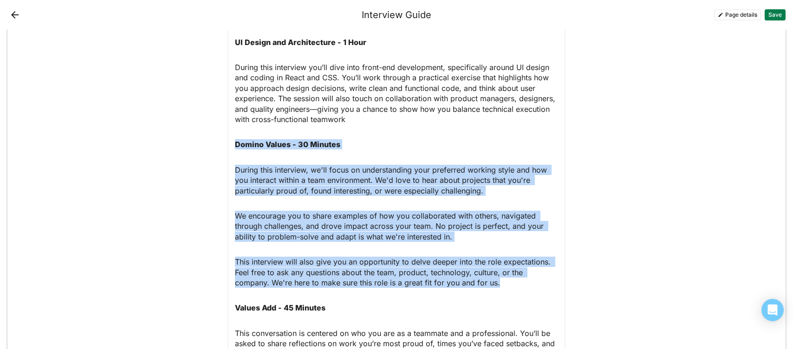
drag, startPoint x: 506, startPoint y: 281, endPoint x: 202, endPoint y: 136, distance: 336.1
click at [202, 134] on div "Add block Text block Heading 1 Interviewing at Domino Add block Link block Role…" at bounding box center [396, 198] width 778 height 2165
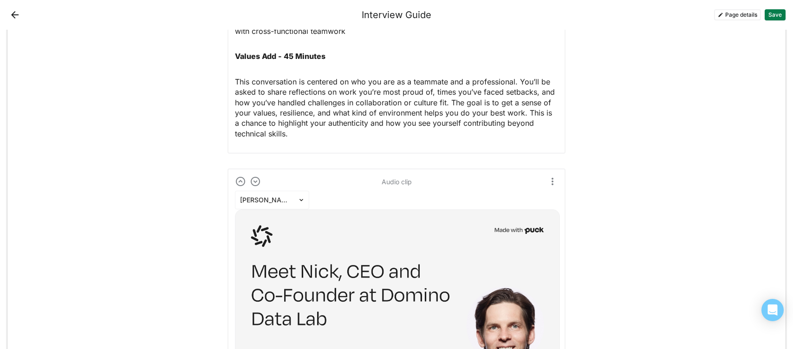
scroll to position [1014, 0]
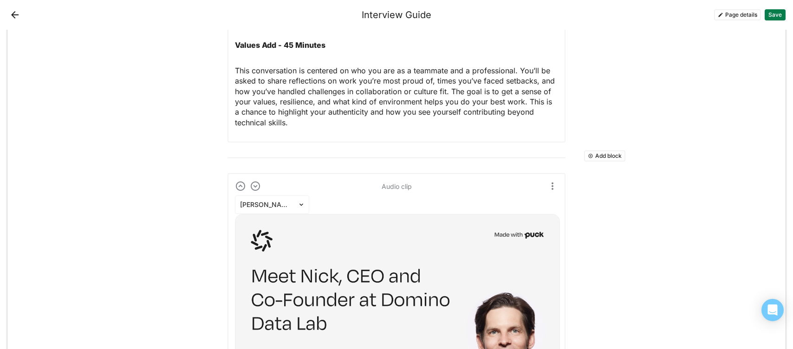
click at [602, 154] on button "Add block" at bounding box center [604, 155] width 41 height 11
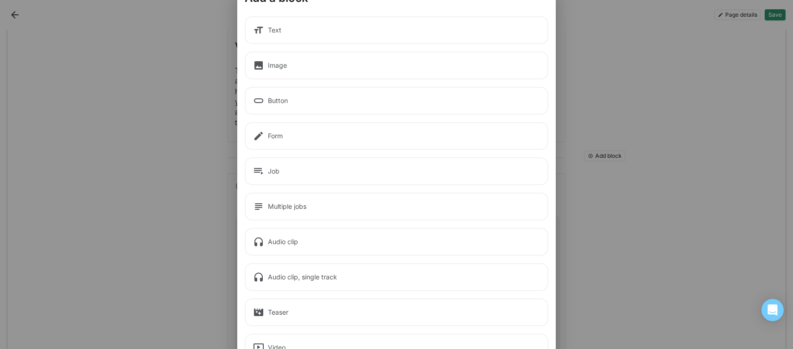
scroll to position [0, 0]
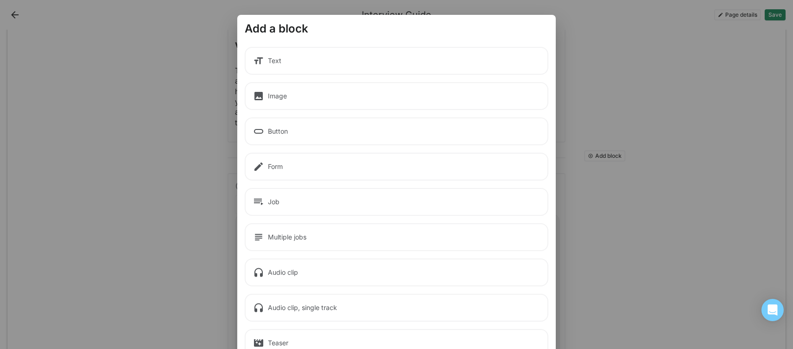
click at [277, 94] on div "Image" at bounding box center [397, 96] width 304 height 28
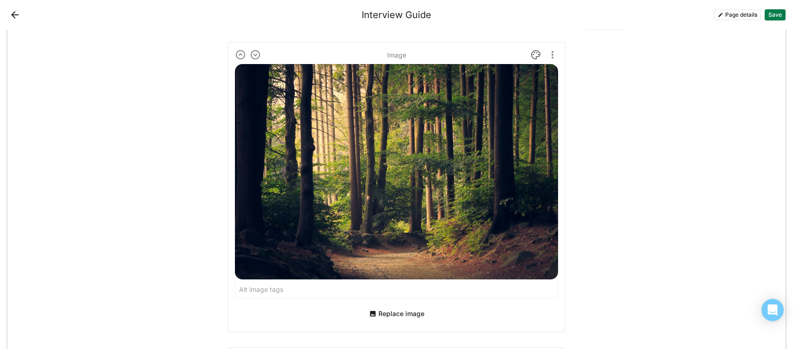
scroll to position [1154, 0]
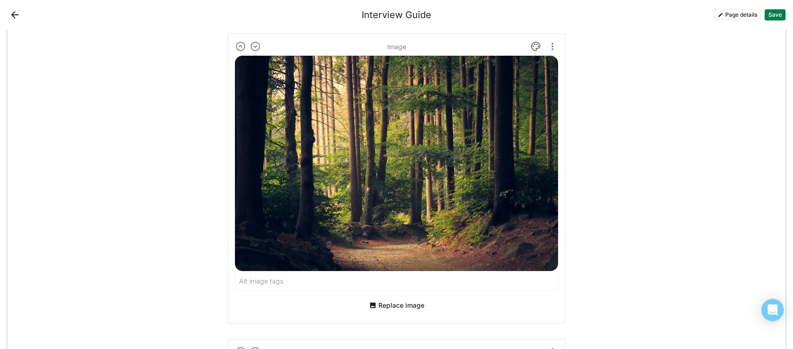
click at [370, 301] on button "Replace image" at bounding box center [396, 305] width 63 height 15
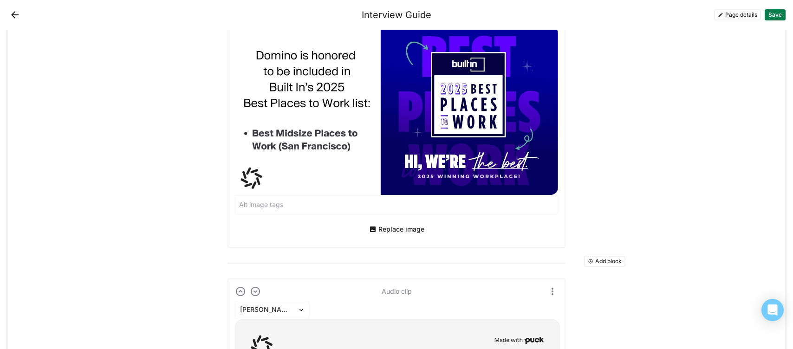
scroll to position [1180, 0]
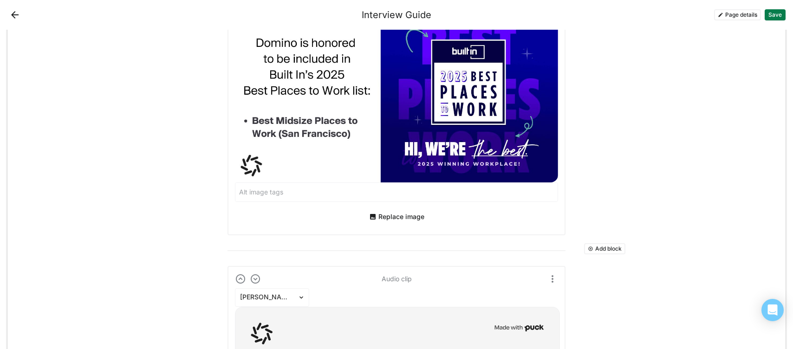
click at [604, 248] on button "Add block" at bounding box center [604, 248] width 41 height 11
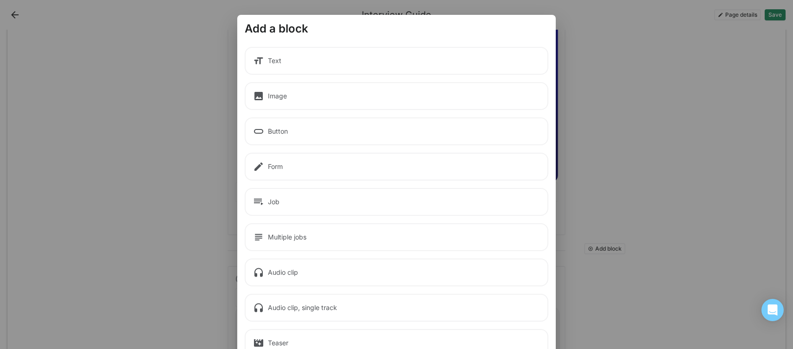
click at [294, 96] on div "Image" at bounding box center [397, 96] width 304 height 28
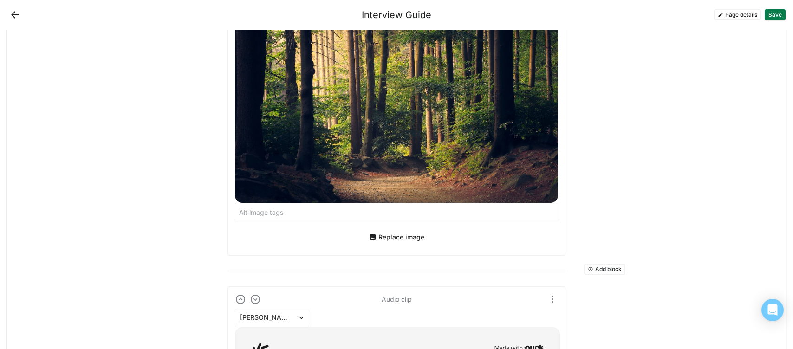
click at [392, 229] on div "Replace image" at bounding box center [396, 237] width 323 height 22
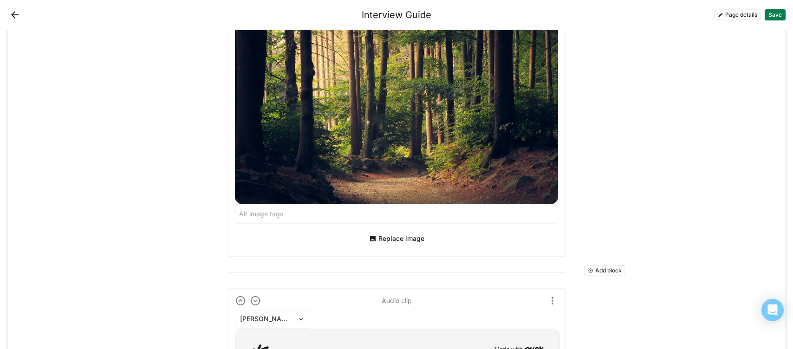
click at [388, 237] on button "Replace image" at bounding box center [396, 238] width 63 height 15
click at [394, 236] on button "Replace image" at bounding box center [396, 238] width 63 height 15
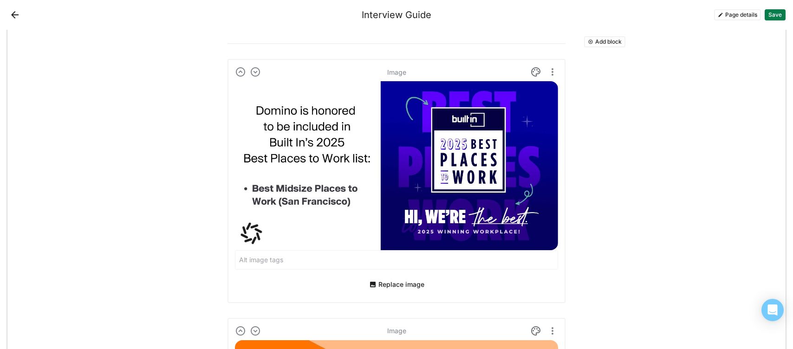
scroll to position [1144, 0]
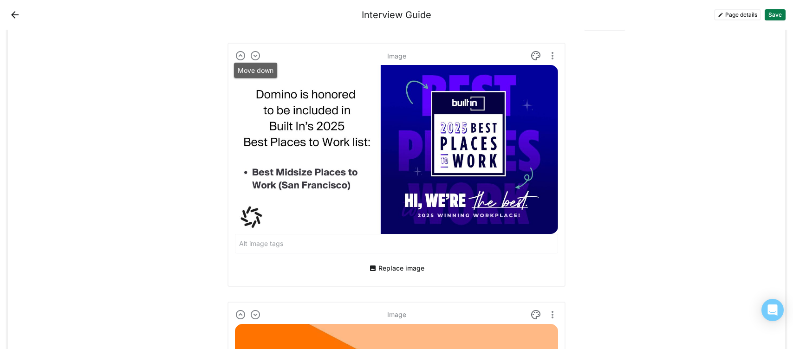
click at [254, 54] on img at bounding box center [255, 55] width 11 height 11
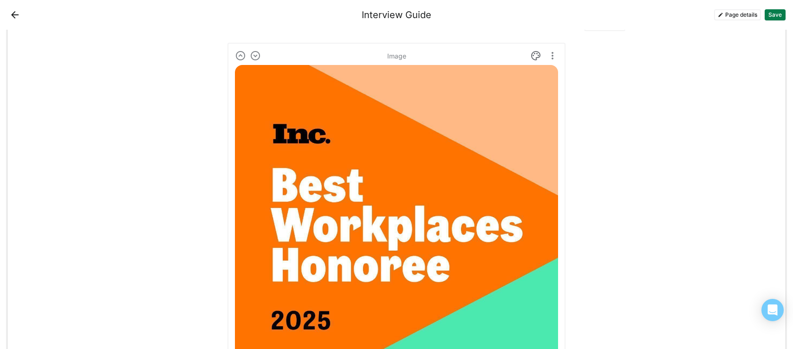
click at [254, 54] on img at bounding box center [255, 55] width 11 height 11
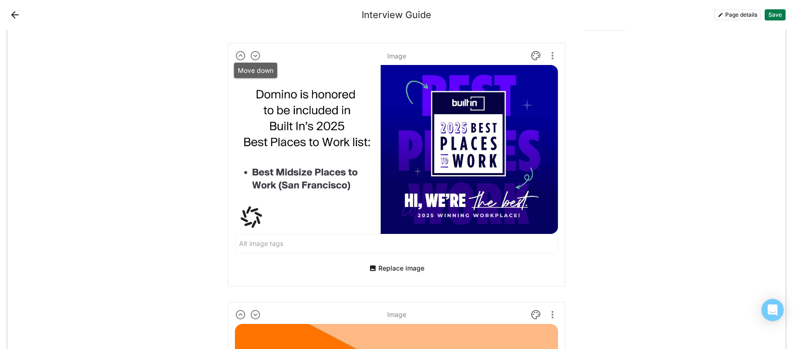
click at [254, 54] on img at bounding box center [255, 55] width 11 height 11
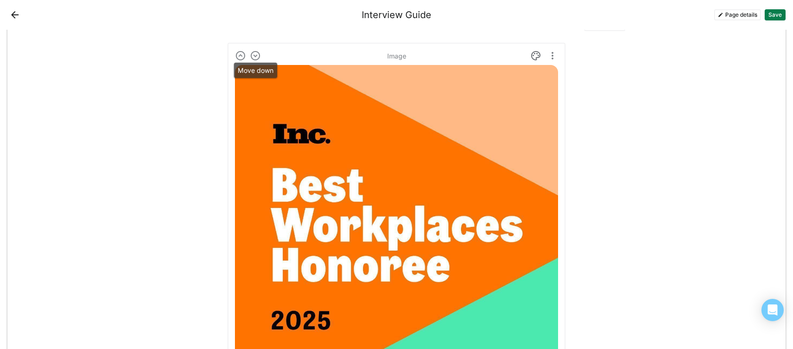
click at [254, 54] on img at bounding box center [255, 55] width 11 height 11
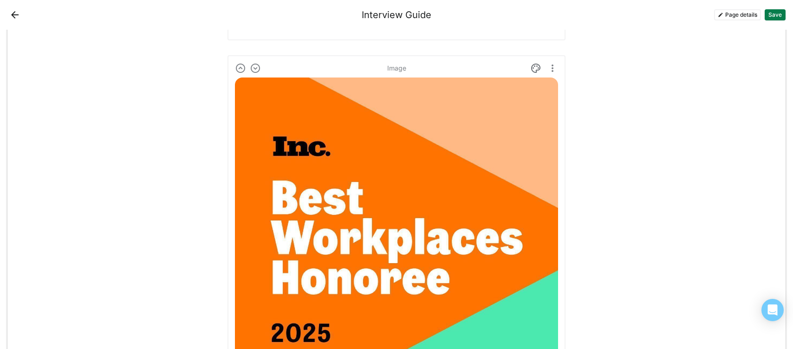
scroll to position [1404, 0]
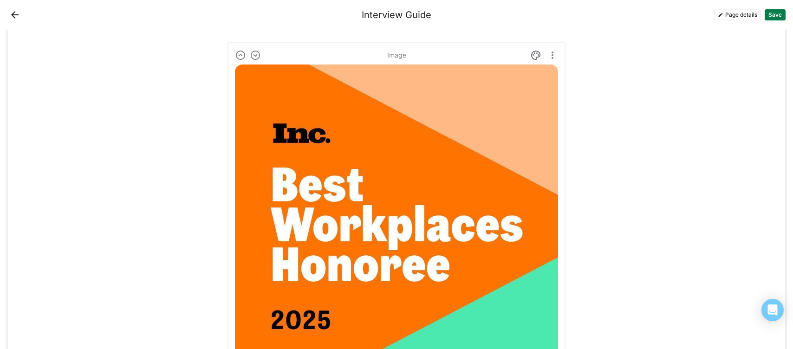
click at [256, 53] on img at bounding box center [255, 55] width 11 height 11
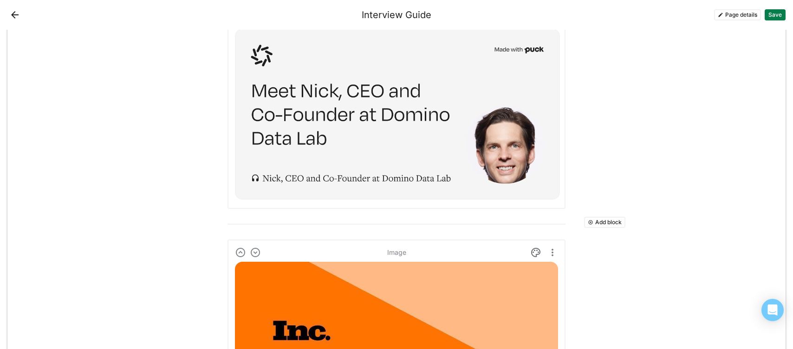
scroll to position [1468, 0]
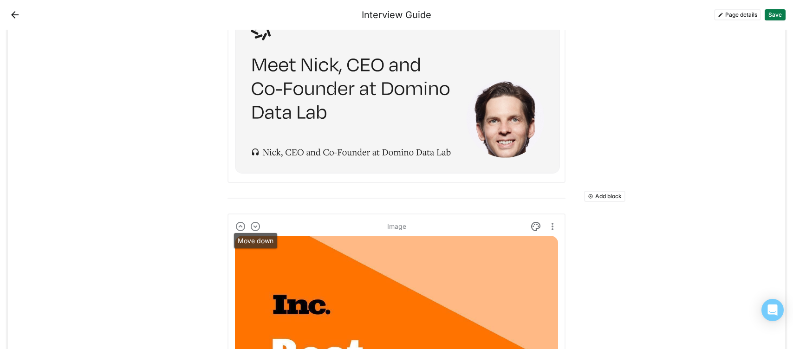
click at [254, 224] on img at bounding box center [255, 226] width 11 height 11
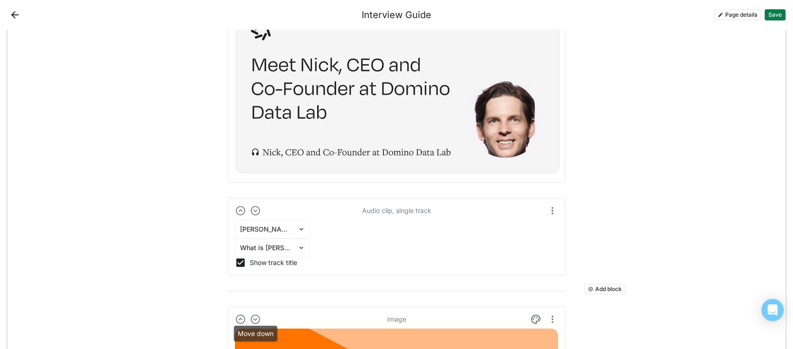
click at [254, 316] on img at bounding box center [255, 319] width 11 height 11
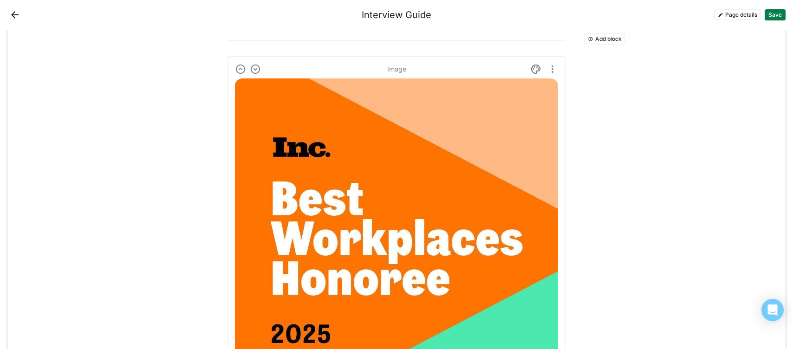
click at [254, 69] on img at bounding box center [255, 69] width 11 height 11
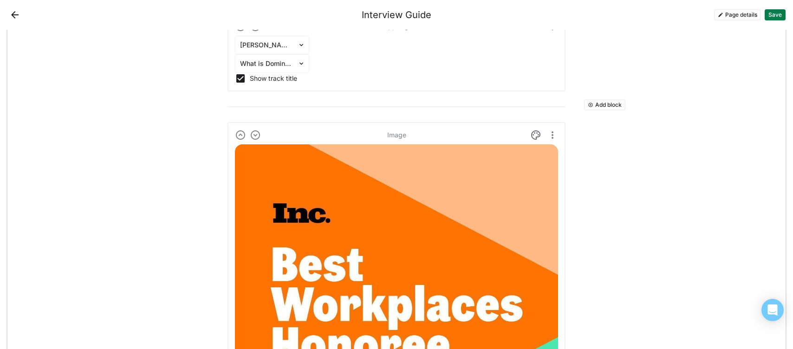
scroll to position [1837, 0]
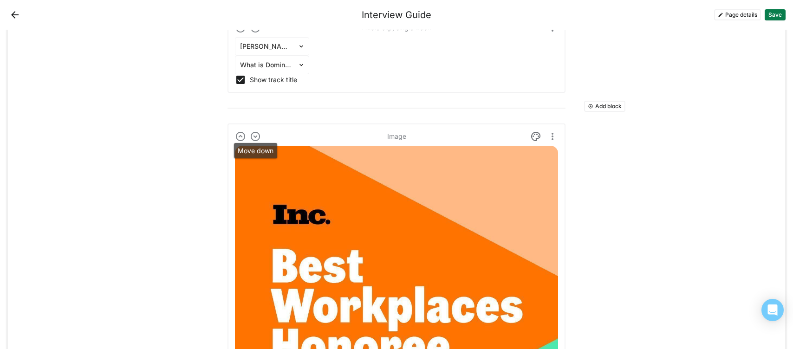
click at [256, 134] on img at bounding box center [255, 136] width 11 height 11
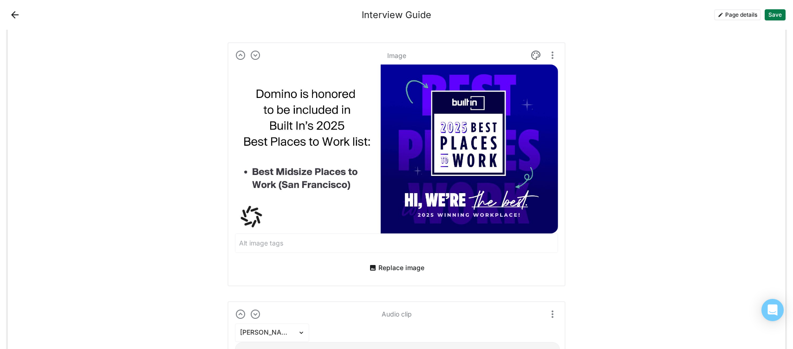
scroll to position [1121, 0]
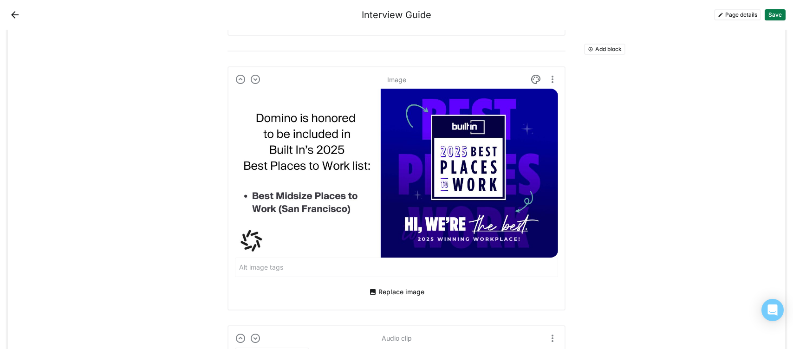
click at [257, 78] on img at bounding box center [255, 79] width 11 height 11
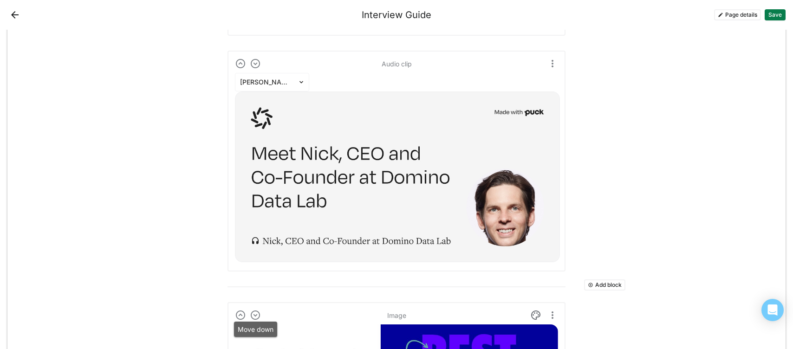
click at [254, 314] on img at bounding box center [255, 315] width 11 height 11
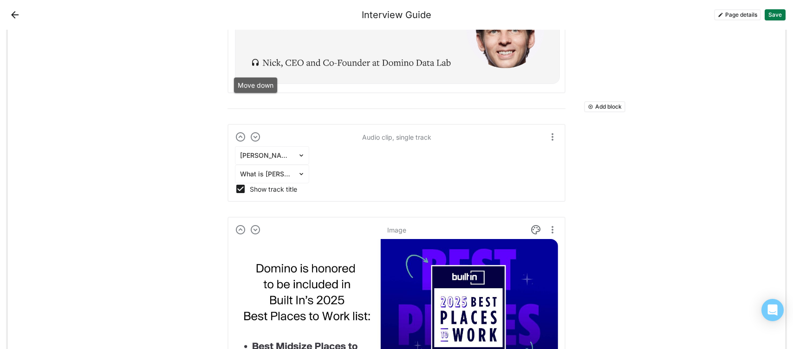
scroll to position [1405, 0]
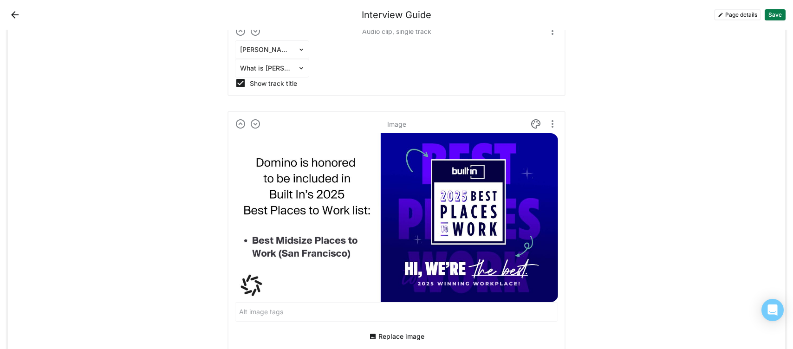
click at [255, 128] on img at bounding box center [255, 123] width 11 height 11
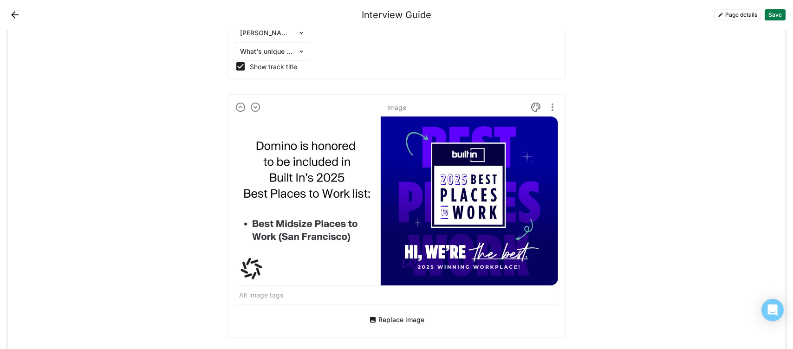
scroll to position [1544, 0]
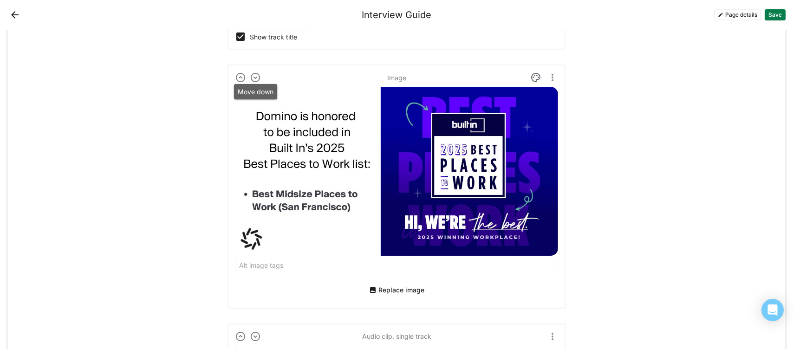
click at [254, 79] on img at bounding box center [255, 77] width 11 height 11
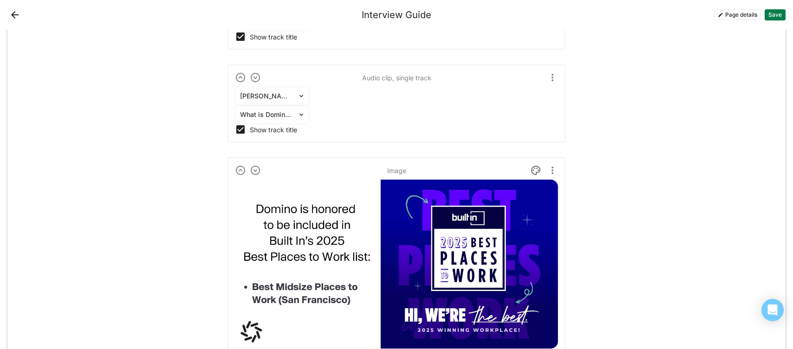
click at [256, 169] on img at bounding box center [255, 170] width 11 height 11
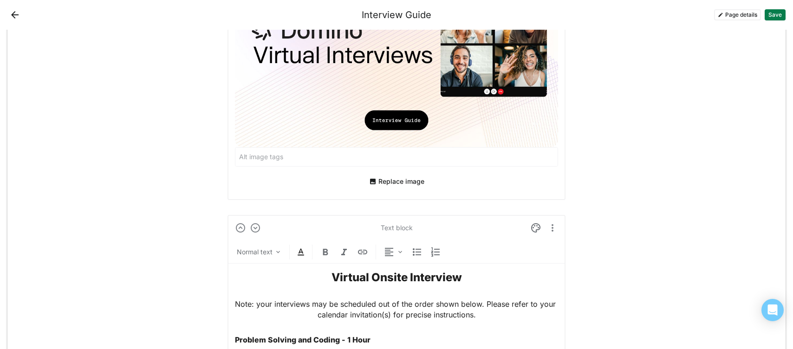
scroll to position [505, 0]
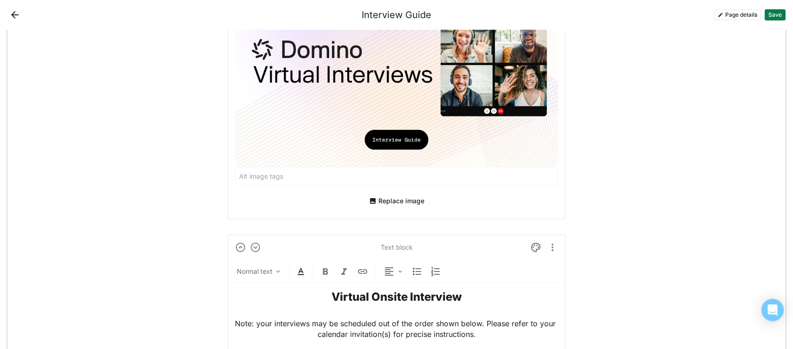
click at [451, 299] on strong "Virtual Onsite Interview" at bounding box center [397, 296] width 130 height 13
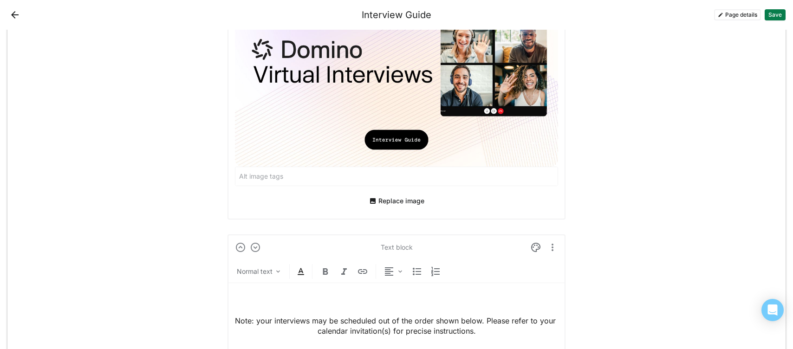
scroll to position [502, 0]
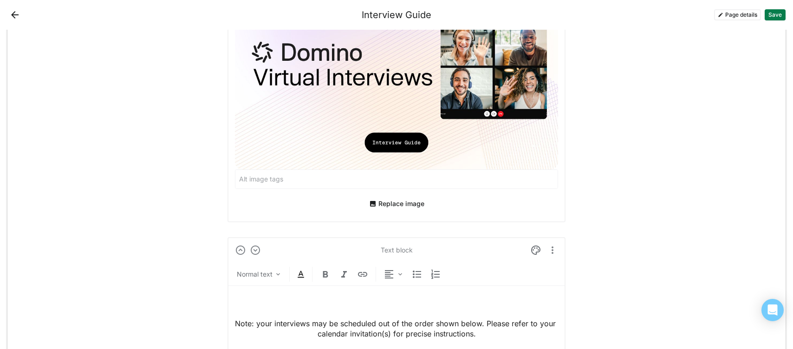
click at [236, 322] on p "Note: your interviews may be scheduled out of the order shown below. Please ref…" at bounding box center [396, 329] width 323 height 21
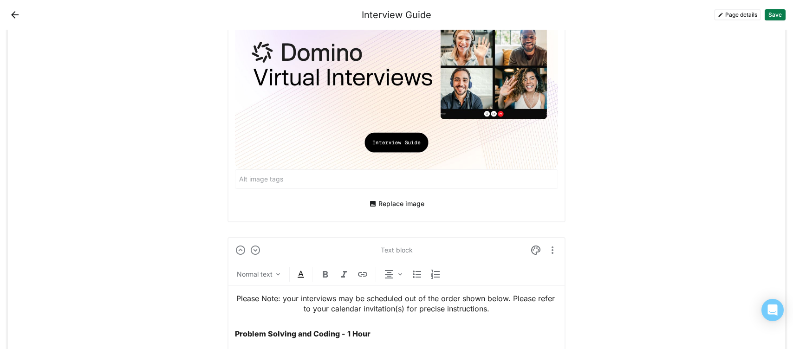
click at [280, 298] on p "Please Note: your interviews may be scheduled out of the order shown below. Ple…" at bounding box center [396, 303] width 323 height 21
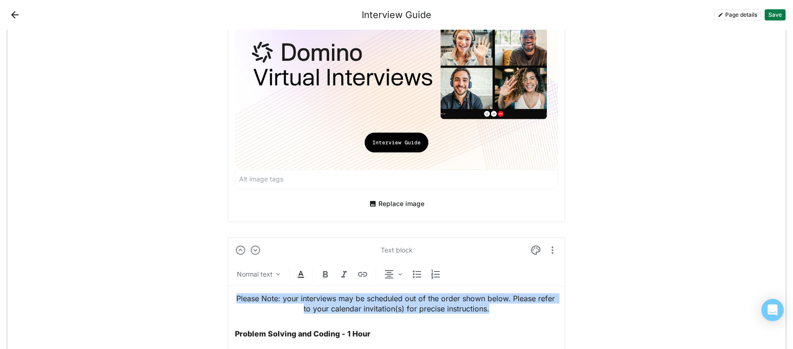
click at [280, 298] on p "Please Note: your interviews may be scheduled out of the order shown below. Ple…" at bounding box center [396, 303] width 323 height 21
click at [344, 270] on img at bounding box center [344, 274] width 11 height 11
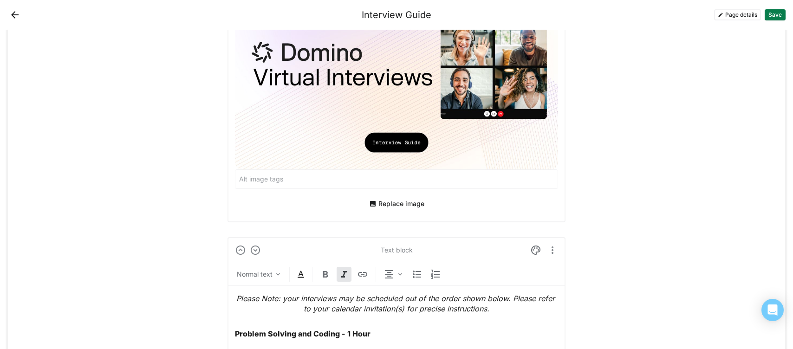
click at [352, 304] on em "Please Note: your interviews may be scheduled out of the order shown below. Ple…" at bounding box center [396, 304] width 321 height 20
drag, startPoint x: 262, startPoint y: 298, endPoint x: 228, endPoint y: 299, distance: 34.4
click at [245, 297] on em "Note: your interviews may be scheduled out of the order shown below. Please ref…" at bounding box center [396, 304] width 323 height 20
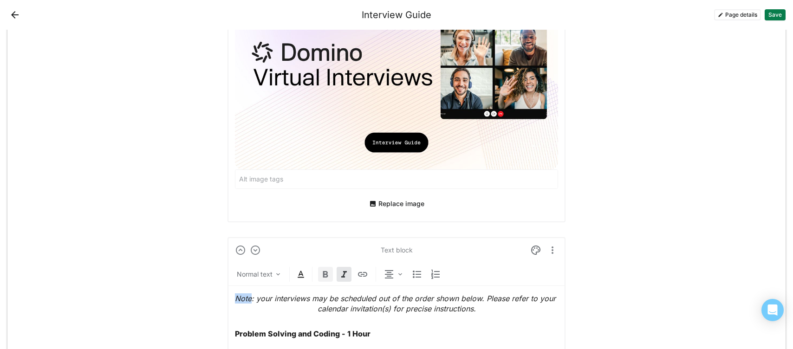
click at [320, 275] on img at bounding box center [325, 274] width 11 height 11
click at [352, 296] on em ": your interviews may be scheduled out of the order shown below. Please refer t…" at bounding box center [405, 304] width 288 height 20
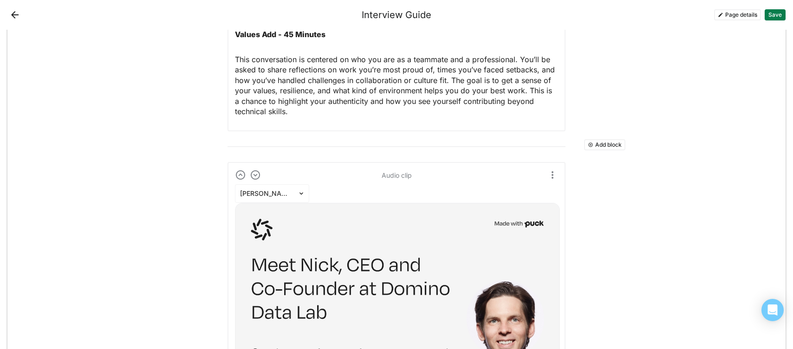
scroll to position [987, 0]
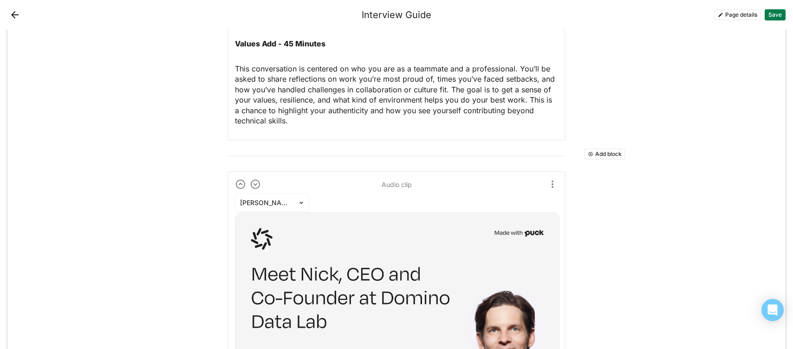
click at [593, 151] on button "Add block" at bounding box center [604, 154] width 41 height 11
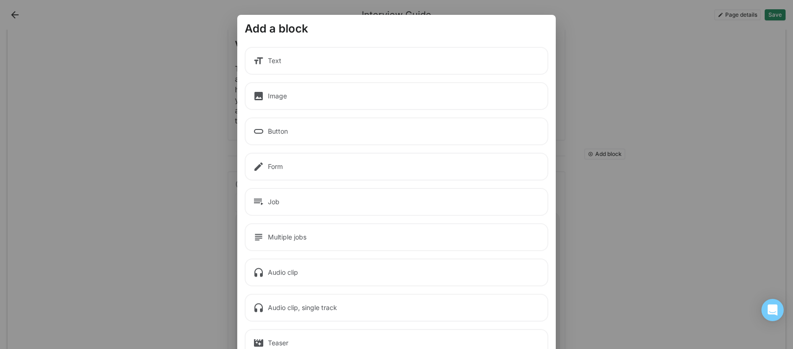
click at [290, 100] on div "Image" at bounding box center [397, 96] width 304 height 28
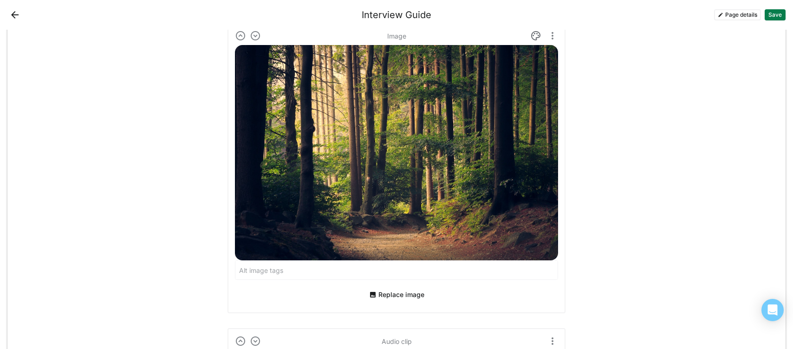
scroll to position [1149, 0]
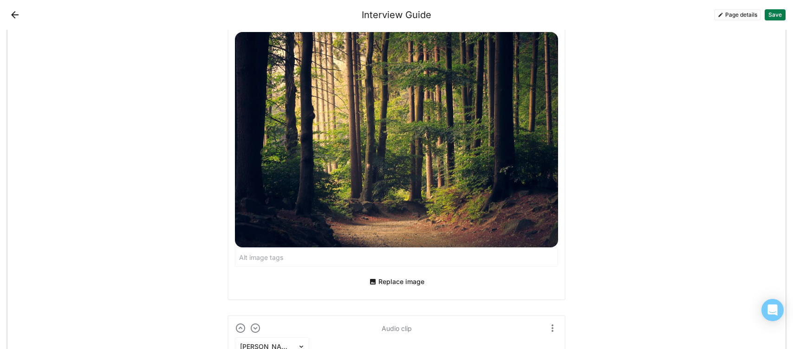
click at [411, 278] on button "Replace image" at bounding box center [396, 281] width 63 height 15
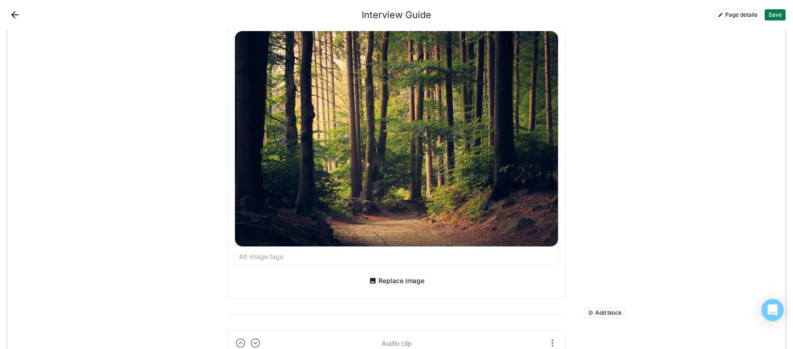
scroll to position [1133, 0]
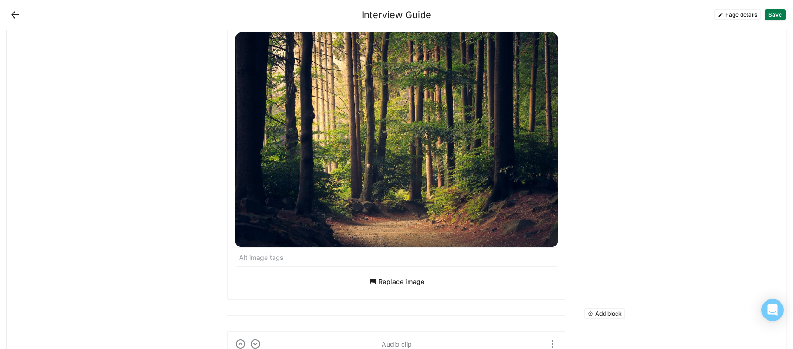
click at [378, 283] on button "Replace image" at bounding box center [396, 281] width 63 height 15
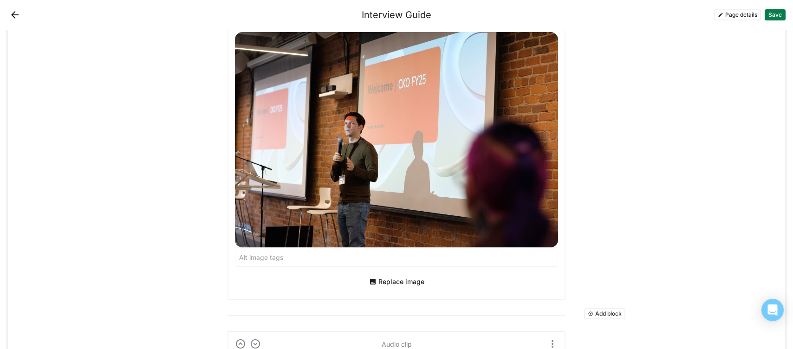
click at [281, 256] on input at bounding box center [396, 257] width 322 height 19
type input "O"
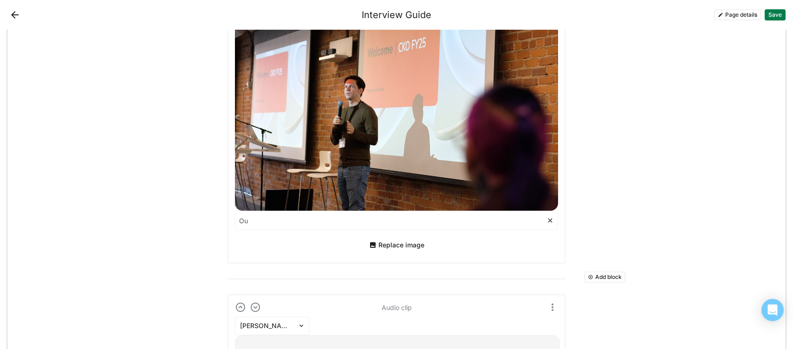
type input "O"
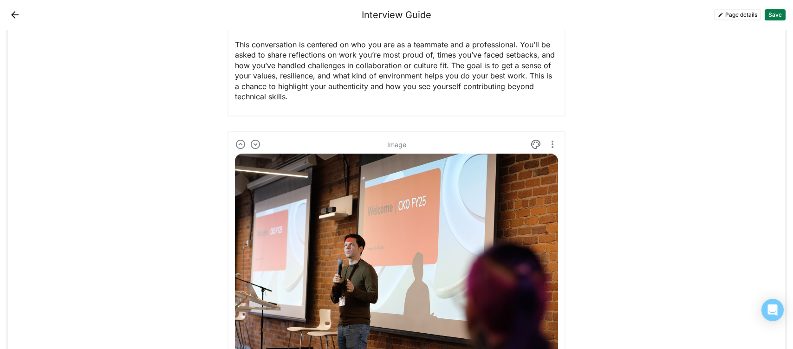
scroll to position [1009, 0]
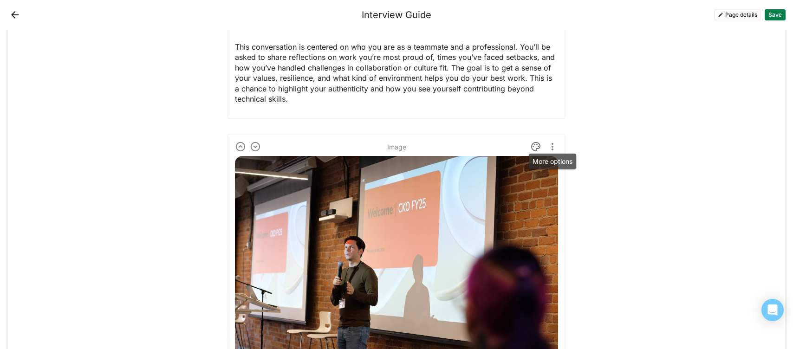
click at [556, 147] on img "More options" at bounding box center [552, 146] width 11 height 11
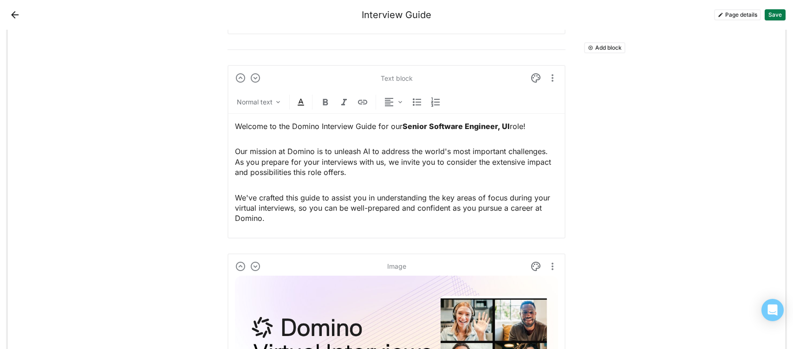
scroll to position [0, 0]
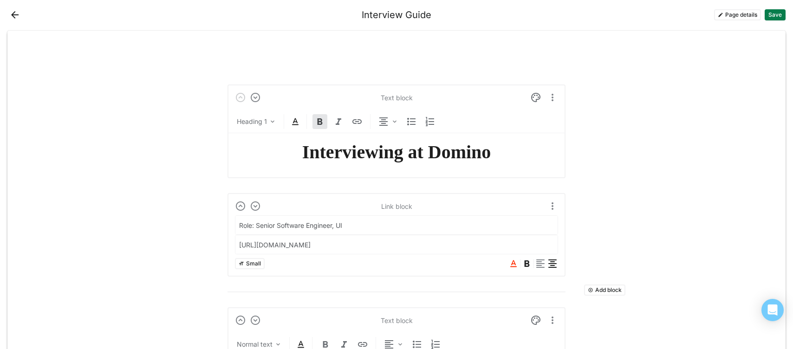
click at [771, 15] on button "Save" at bounding box center [775, 14] width 21 height 11
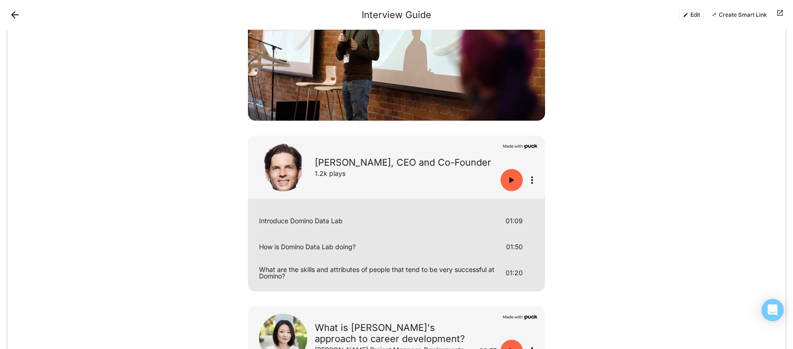
scroll to position [840, 0]
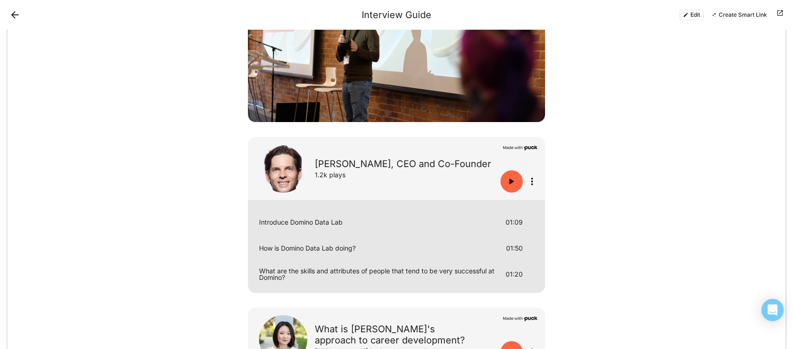
click at [690, 13] on button "Edit" at bounding box center [691, 14] width 25 height 11
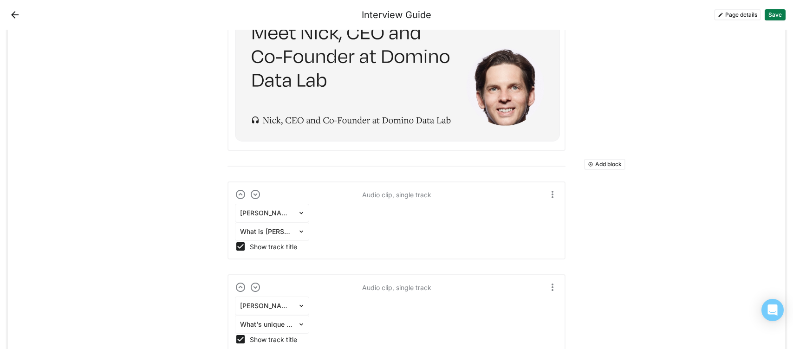
scroll to position [1518, 0]
click at [605, 163] on button "Add block" at bounding box center [604, 164] width 41 height 11
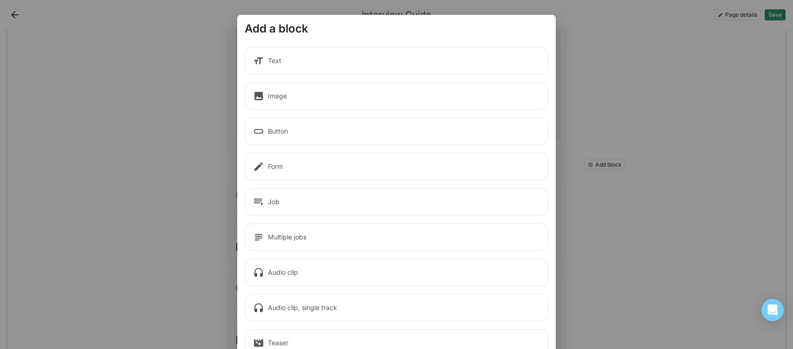
scroll to position [72, 0]
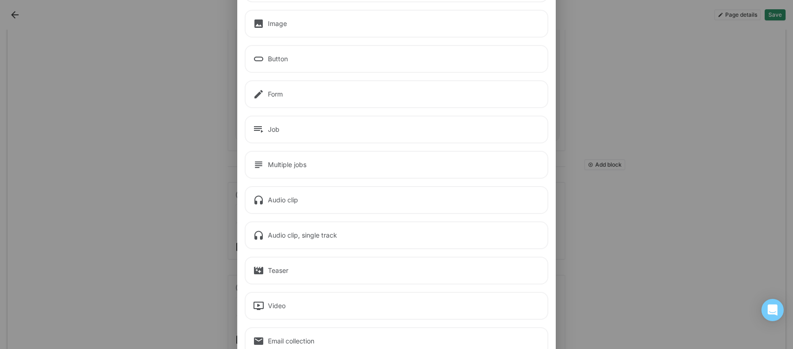
click at [296, 234] on div "Audio clip, single track" at bounding box center [397, 236] width 304 height 28
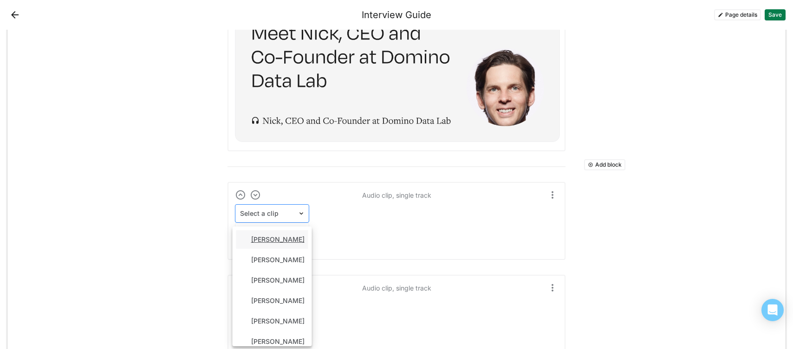
click at [261, 209] on div at bounding box center [266, 214] width 53 height 10
click at [271, 256] on div "Alejo Abdala" at bounding box center [277, 260] width 53 height 8
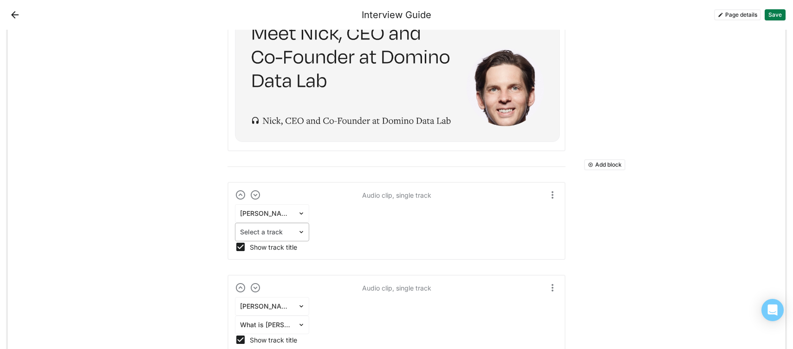
click at [269, 228] on div at bounding box center [266, 233] width 53 height 10
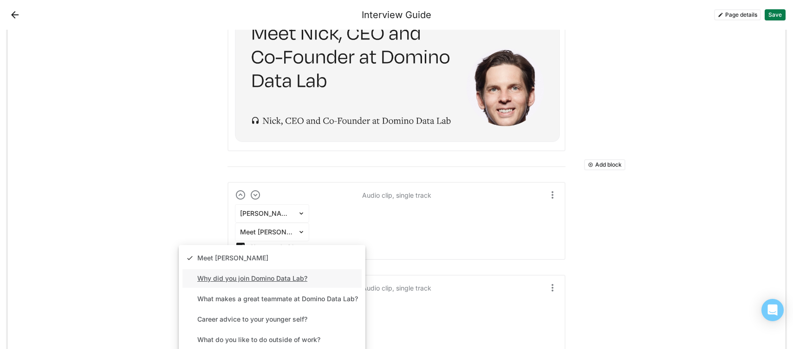
scroll to position [9, 0]
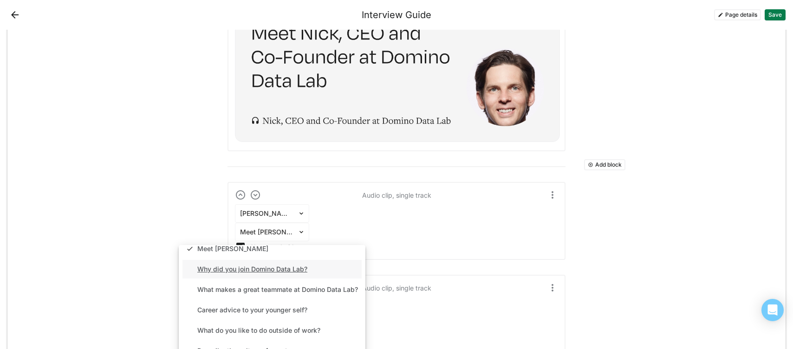
click at [282, 269] on div "Why did you join Domino Data Lab?" at bounding box center [252, 270] width 110 height 8
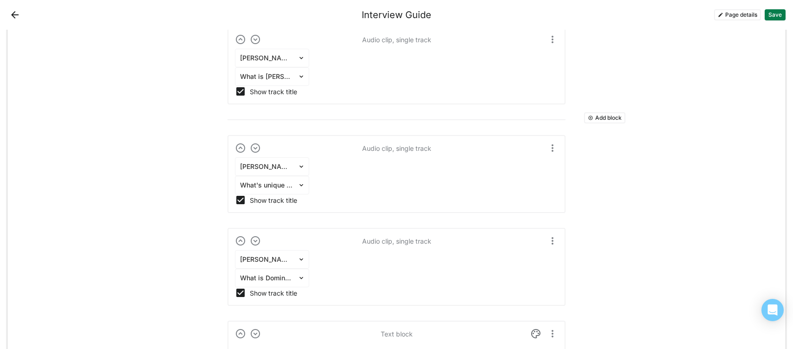
scroll to position [1797, 0]
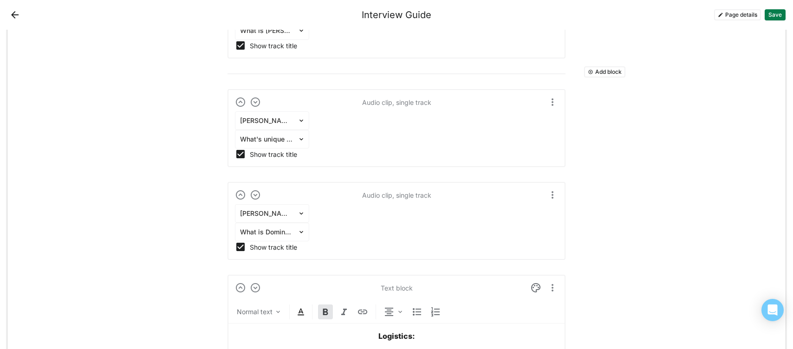
click at [776, 16] on button "Save" at bounding box center [775, 14] width 21 height 11
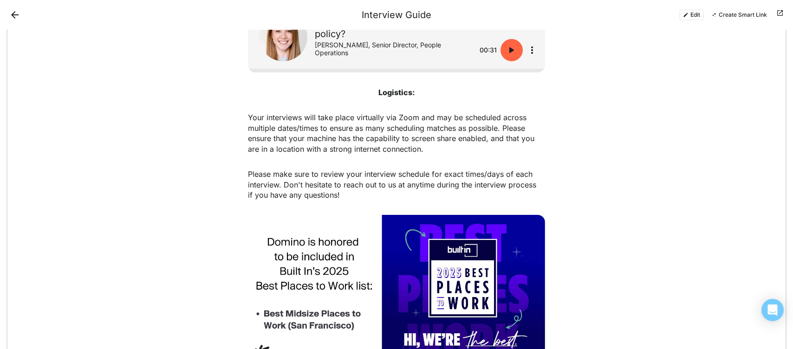
scroll to position [1376, 0]
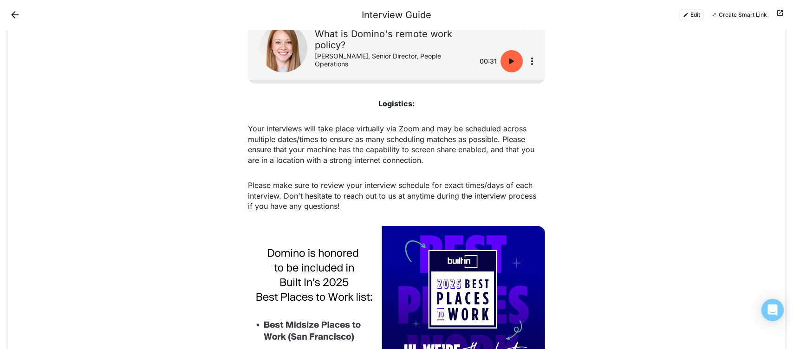
click at [686, 14] on button "Edit" at bounding box center [691, 14] width 25 height 11
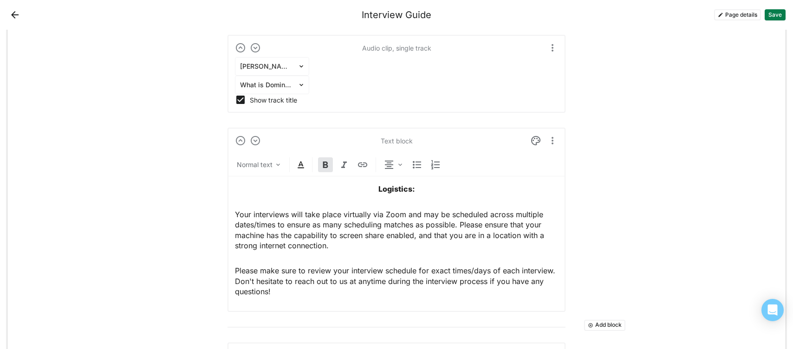
scroll to position [1923, 0]
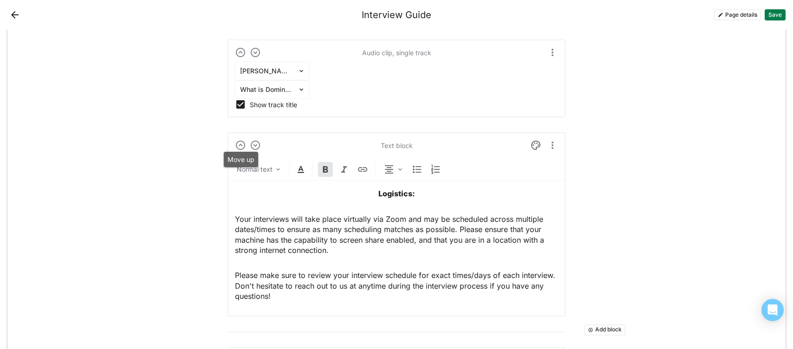
click at [240, 143] on img at bounding box center [240, 145] width 11 height 11
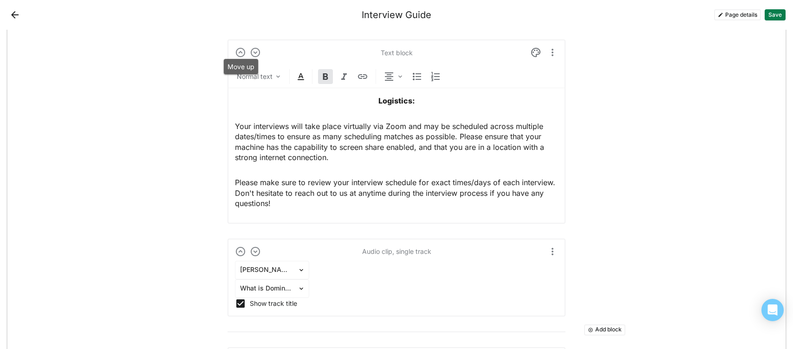
click at [241, 51] on img at bounding box center [240, 52] width 11 height 11
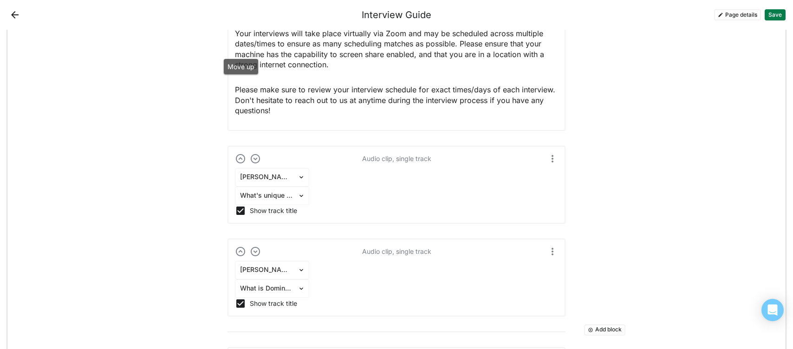
scroll to position [2030, 0]
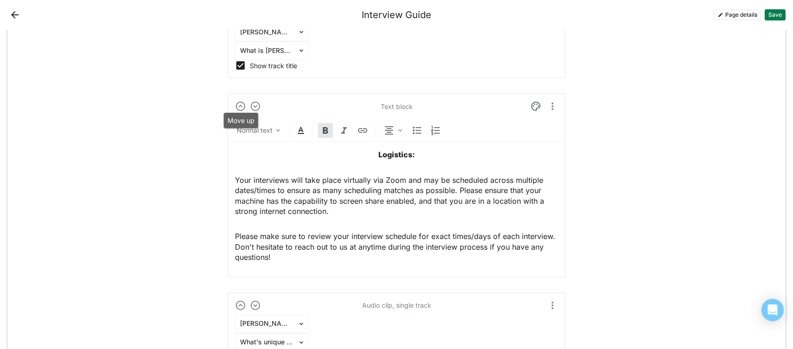
click at [242, 106] on img at bounding box center [240, 106] width 11 height 11
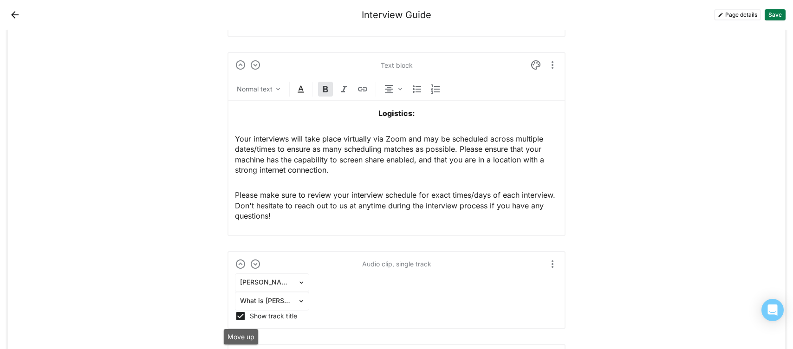
scroll to position [1617, 0]
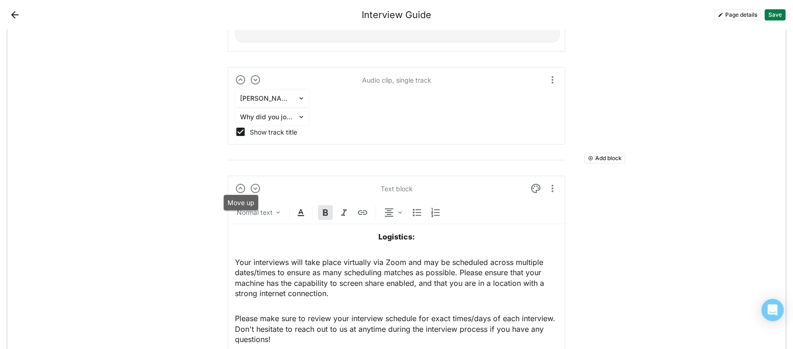
click at [241, 187] on img at bounding box center [240, 188] width 11 height 11
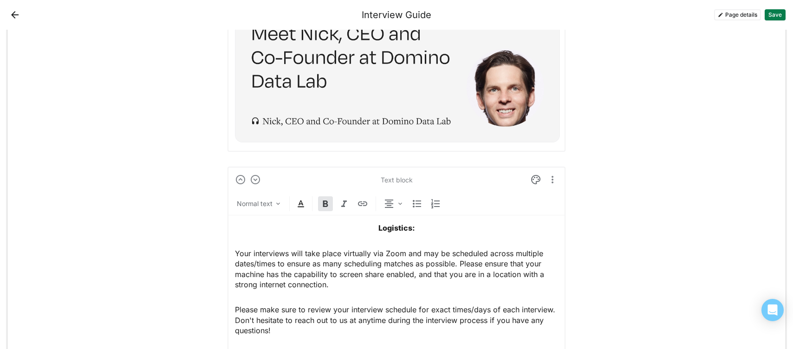
scroll to position [1517, 0]
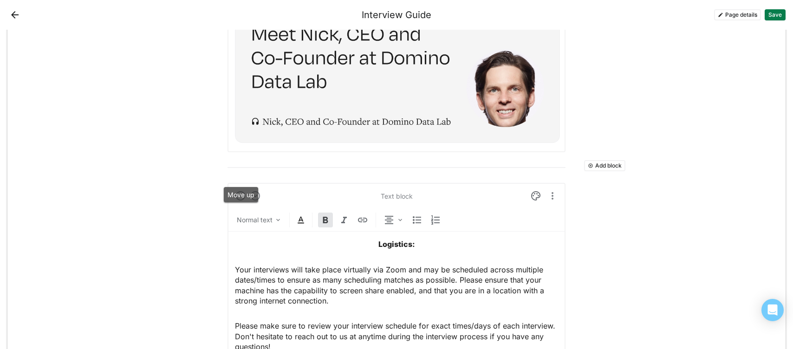
click at [240, 196] on div "Move up" at bounding box center [241, 194] width 34 height 15
click at [241, 196] on img at bounding box center [240, 195] width 11 height 11
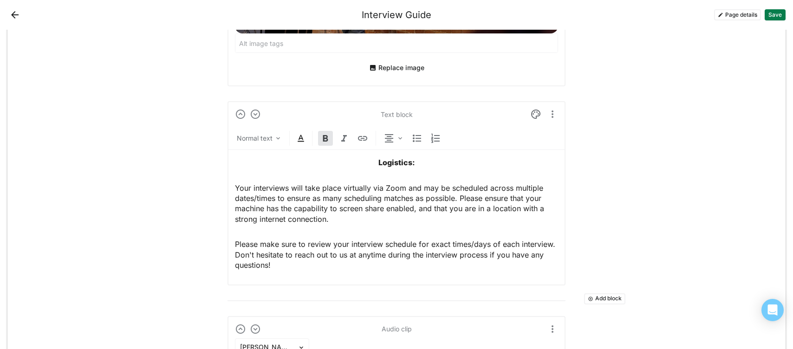
scroll to position [1351, 0]
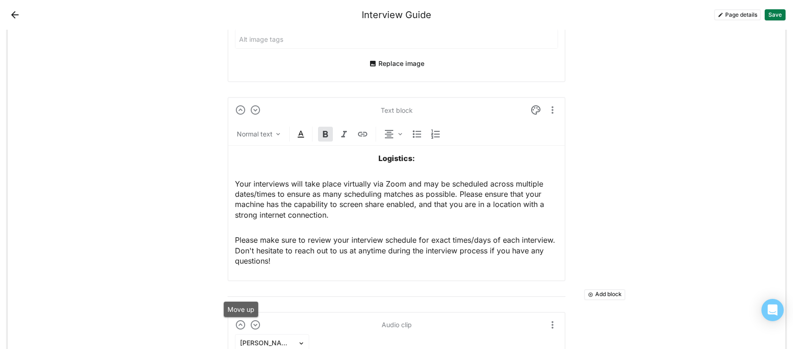
click at [238, 324] on img at bounding box center [240, 324] width 11 height 11
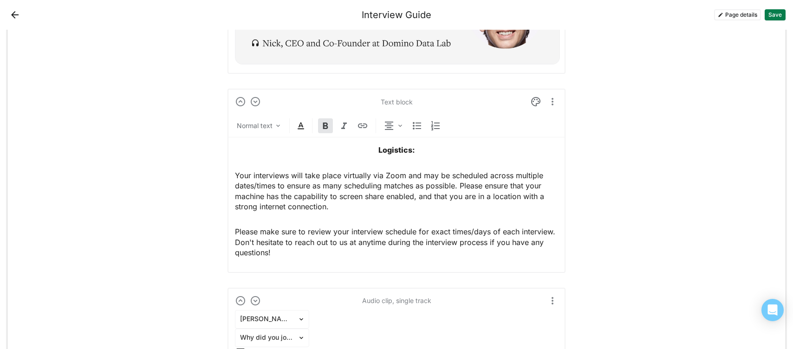
click at [238, 98] on img at bounding box center [240, 101] width 11 height 11
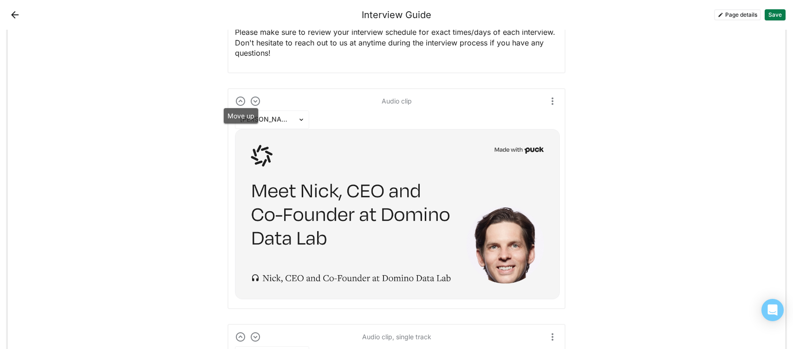
click at [238, 98] on img at bounding box center [240, 101] width 11 height 11
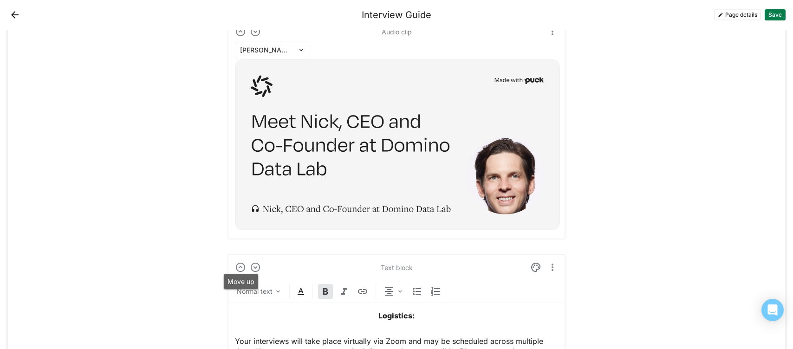
click at [238, 269] on img at bounding box center [240, 267] width 11 height 11
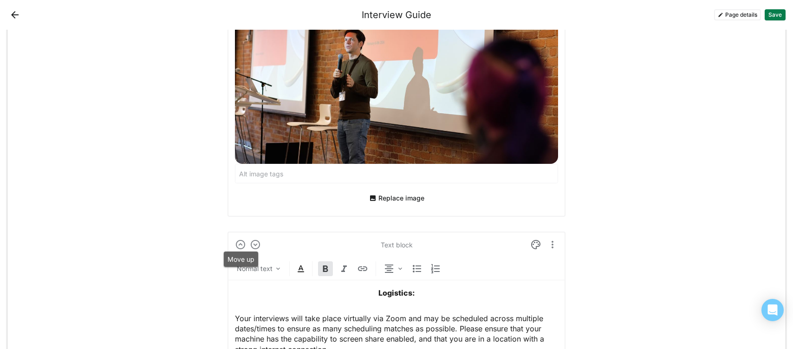
click at [237, 248] on img at bounding box center [240, 244] width 11 height 11
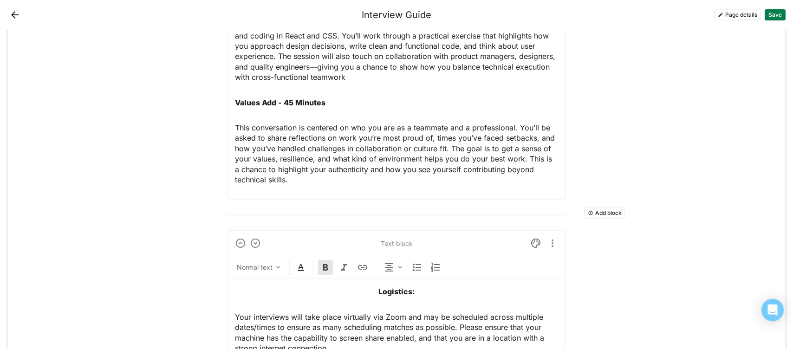
scroll to position [927, 0]
click at [403, 295] on strong "Logistics:" at bounding box center [396, 292] width 37 height 9
click at [389, 267] on img at bounding box center [389, 268] width 11 height 11
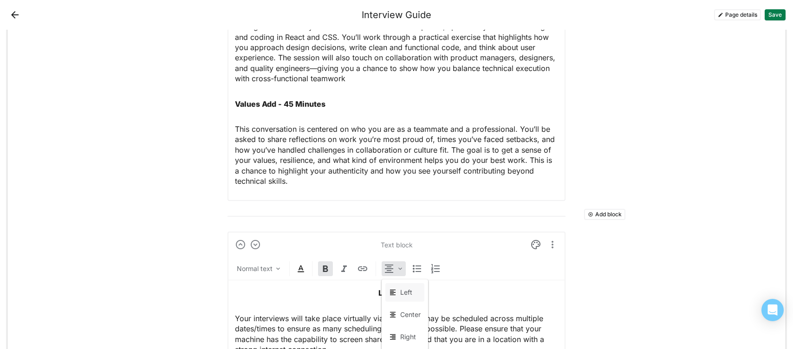
click at [405, 291] on div "Left" at bounding box center [406, 293] width 12 height 8
click at [446, 291] on p "Logistics:" at bounding box center [396, 293] width 323 height 10
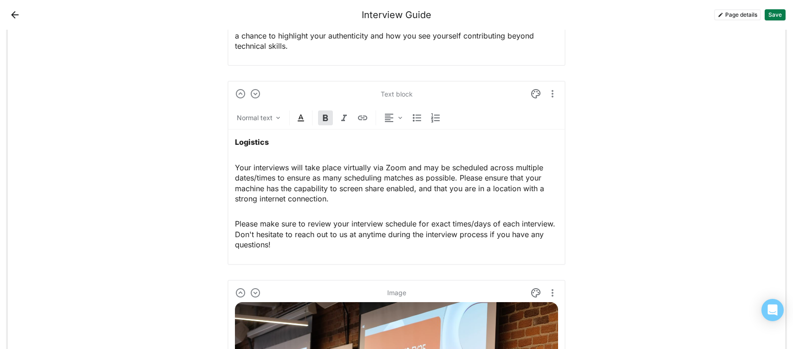
scroll to position [1075, 0]
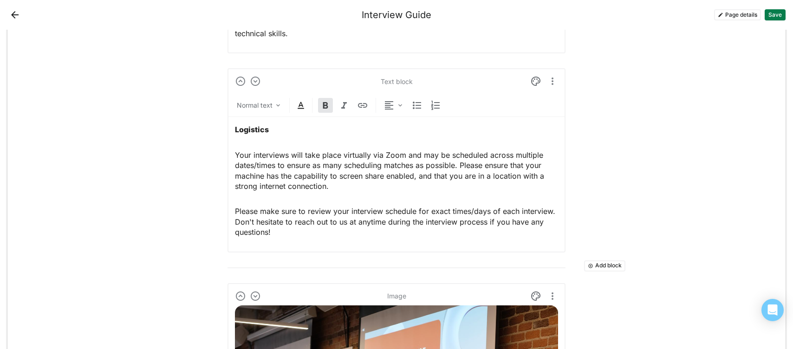
click at [773, 13] on button "Save" at bounding box center [775, 14] width 21 height 11
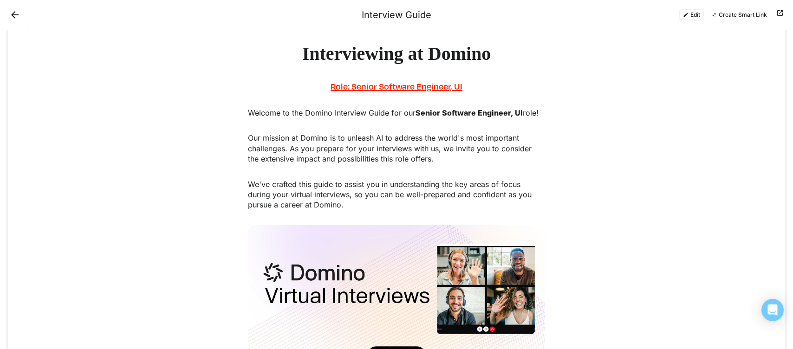
scroll to position [0, 0]
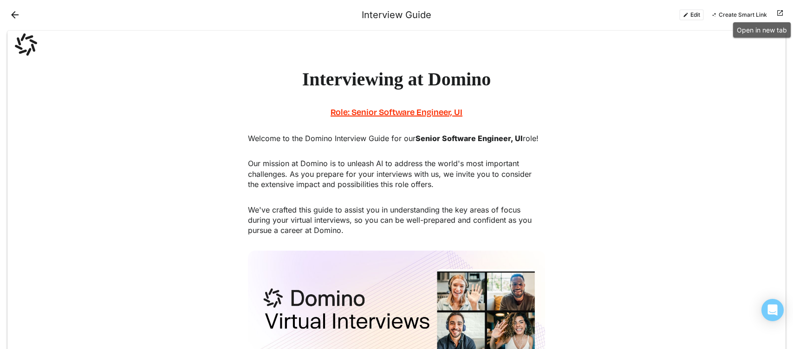
click at [781, 10] on button at bounding box center [780, 14] width 11 height 11
click at [780, 14] on button at bounding box center [780, 14] width 11 height 11
click at [696, 11] on button "Edit" at bounding box center [691, 14] width 25 height 11
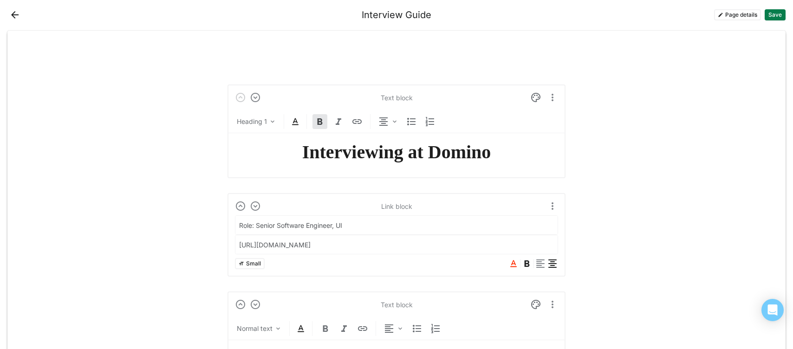
click at [736, 15] on button "Page details" at bounding box center [737, 14] width 47 height 11
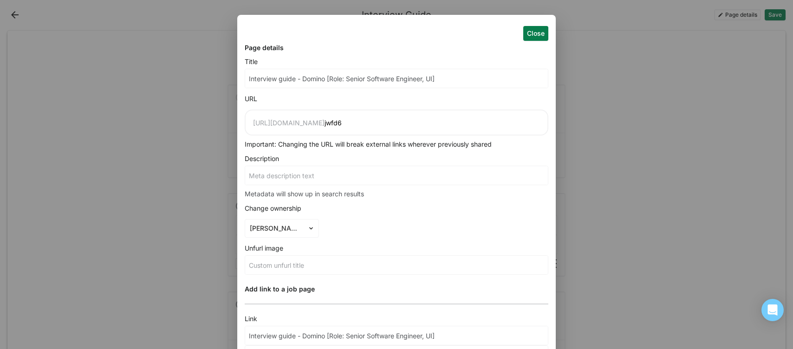
click at [339, 72] on input "Interview guide - Domino [Role: Senior Software Engineer, UI]" at bounding box center [396, 78] width 303 height 19
click at [281, 80] on input "Interview guide - Domino [Role: Senior Software Engineer, UI]" at bounding box center [391, 78] width 292 height 19
type input "Interview uide - Domino [Role: Senior Software Engineer, UI]"
type input "Interview Guide - Domino [Role: Senior Software Engineer, UI]"
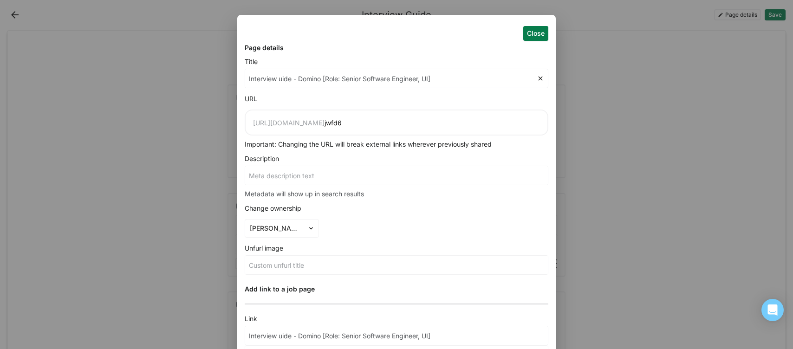
type input "Interview Guide - Domino [Role: Senior Software Engineer, UI]"
click at [333, 78] on input "Interview Guide - Domino [Role: Senior Software Engineer, UI]" at bounding box center [391, 78] width 292 height 19
type input "Interview Guide - Domino Role: Senior Software Engineer, UI]"
type input "Interview Guide - Domino (Role: Senior Software Engineer, UI]"
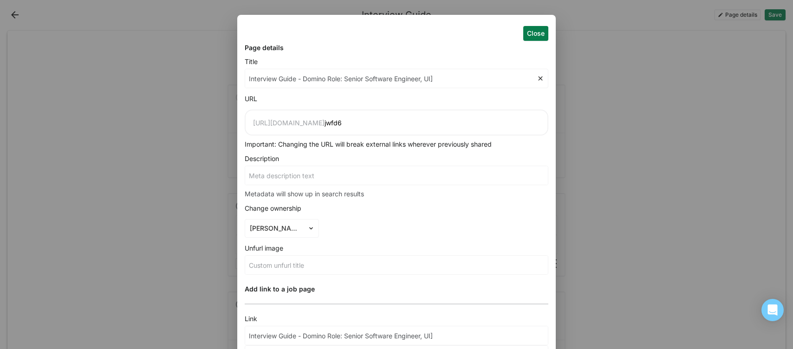
type input "Interview Guide - Domino (Role: Senior Software Engineer, UI]"
click at [441, 76] on input "Interview Guide - Domino (Role: Senior Software Engineer, UI]" at bounding box center [391, 78] width 292 height 19
type input "Interview Guide - Domino (Role: Senior Software Engineer, UI"
type input "Interview Guide - Domino (Role: Senior Software Engineer, UI)"
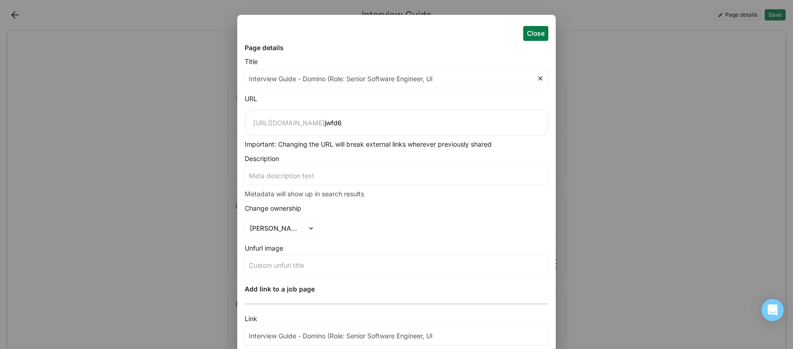
type input "Interview Guide - Domino (Role: Senior Software Engineer, UI)"
click at [536, 36] on button "Close" at bounding box center [535, 33] width 25 height 15
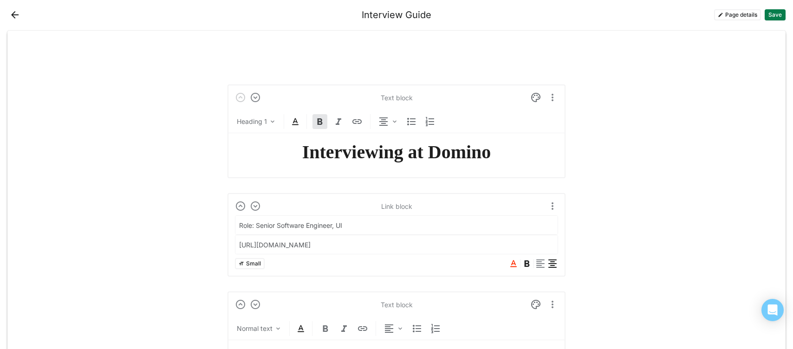
click at [776, 15] on button "Save" at bounding box center [775, 14] width 21 height 11
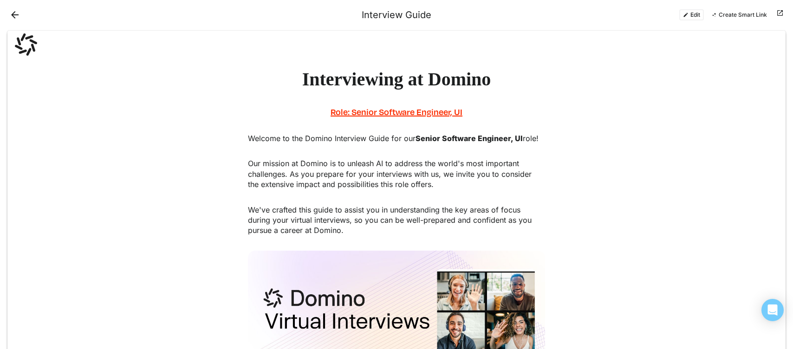
click at [773, 12] on div "Edit Create Smart Link" at bounding box center [608, 14] width 354 height 11
click at [776, 13] on button at bounding box center [780, 14] width 11 height 11
click at [694, 12] on button "Edit" at bounding box center [691, 14] width 25 height 11
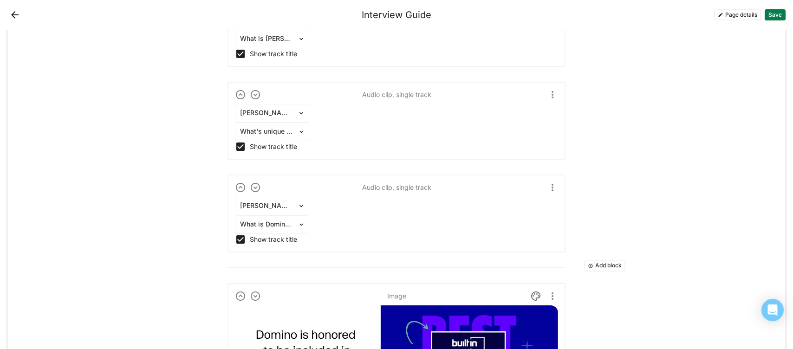
scroll to position [1987, 0]
click at [609, 264] on button "Add block" at bounding box center [604, 266] width 41 height 11
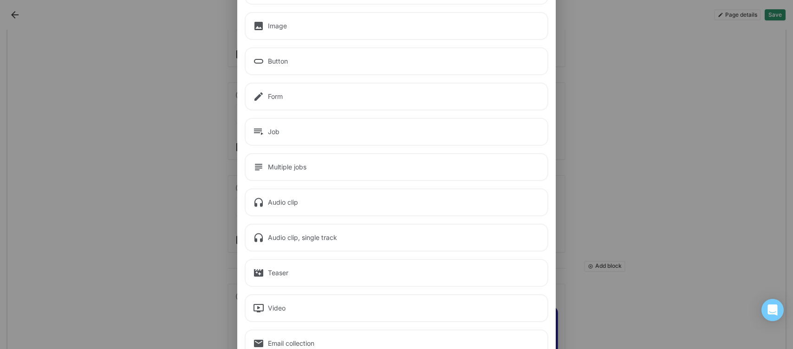
scroll to position [0, 0]
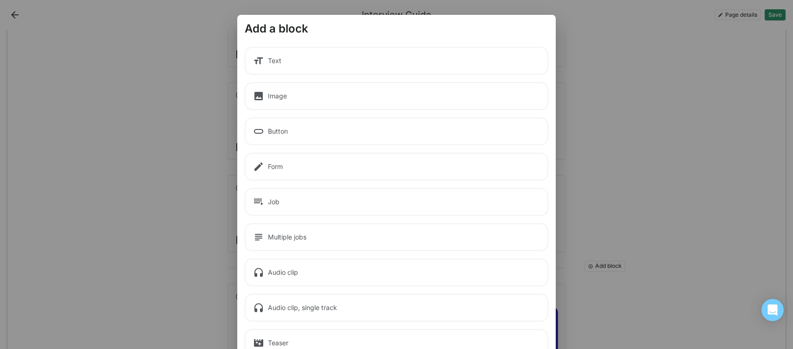
click at [281, 72] on div "Text" at bounding box center [397, 61] width 304 height 28
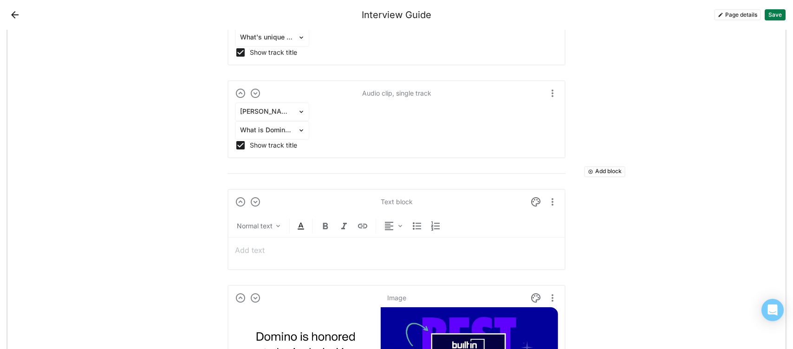
scroll to position [2101, 0]
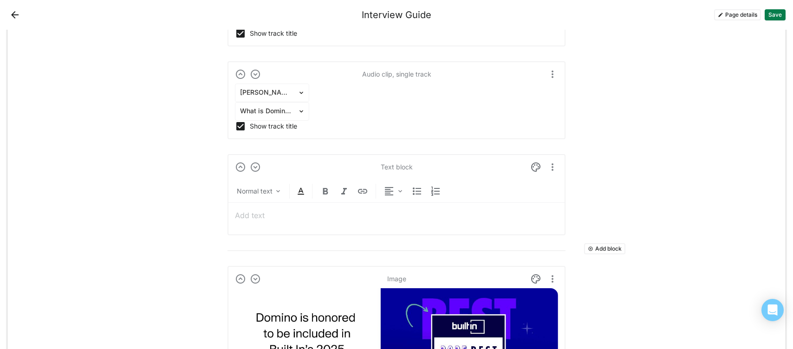
click at [262, 215] on p at bounding box center [396, 215] width 323 height 10
click at [259, 214] on p "Recent Accolades" at bounding box center [396, 215] width 323 height 10
click at [322, 187] on img at bounding box center [325, 191] width 11 height 11
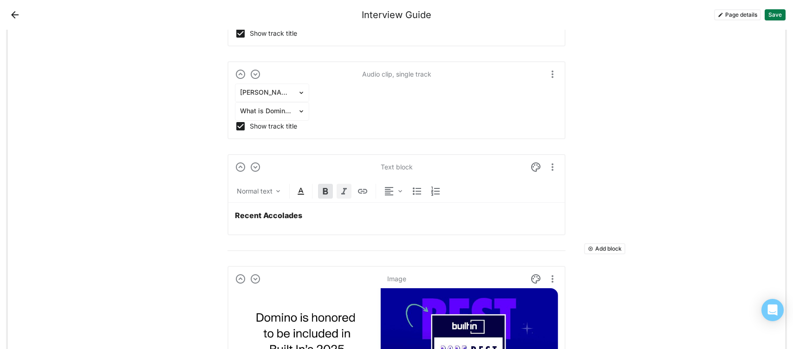
click at [343, 191] on img at bounding box center [344, 191] width 11 height 11
click at [338, 216] on p "Recent Accolades" at bounding box center [396, 215] width 323 height 10
click at [286, 214] on em "Recent Accolades" at bounding box center [268, 215] width 67 height 9
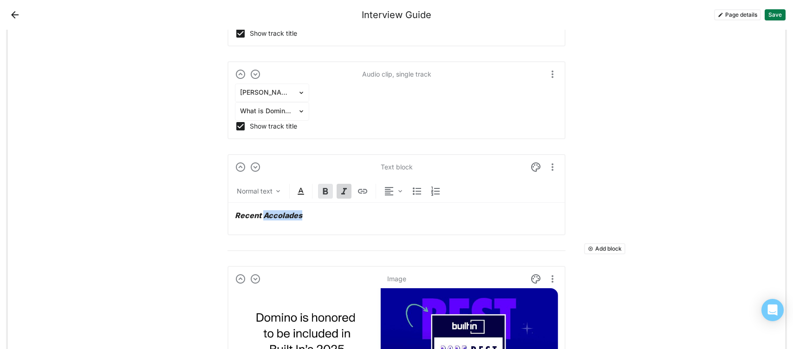
click at [344, 188] on img at bounding box center [344, 191] width 11 height 11
click at [327, 209] on div "Recent Accolades" at bounding box center [396, 215] width 323 height 25
click at [338, 215] on p "Recent Accolades" at bounding box center [396, 215] width 323 height 10
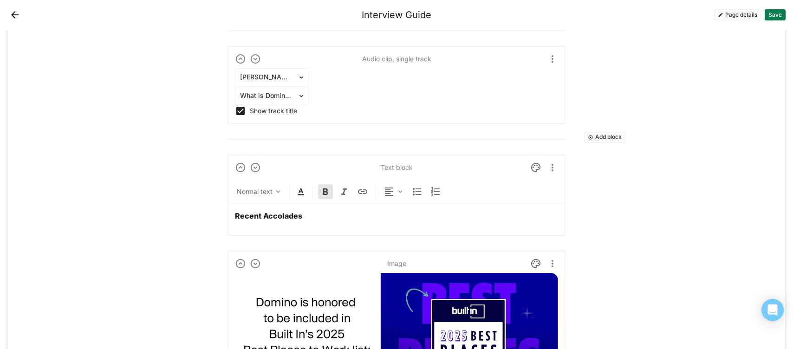
scroll to position [2117, 0]
click at [776, 15] on button "Save" at bounding box center [775, 14] width 21 height 11
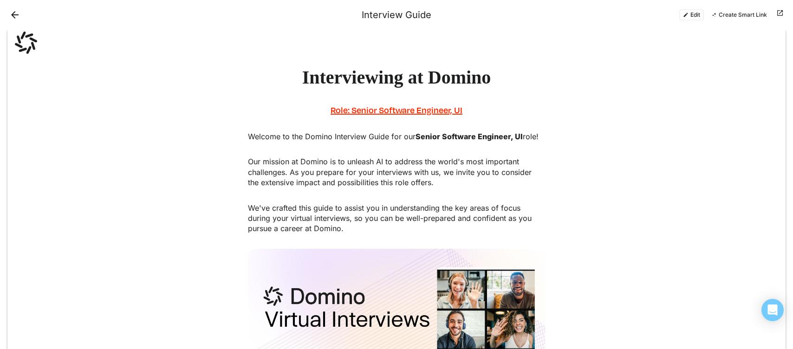
scroll to position [0, 0]
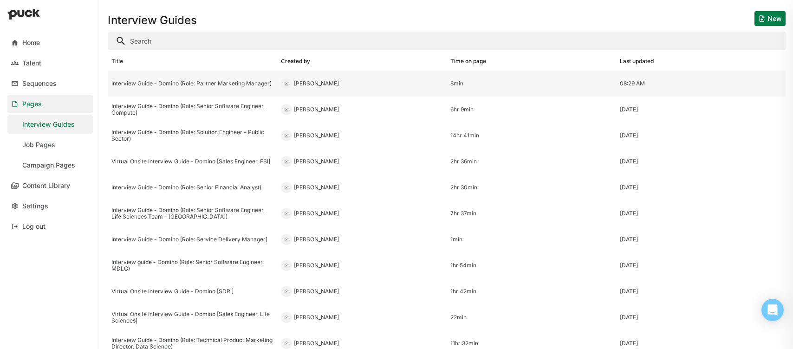
click at [198, 85] on div "Interview Guide - Domino (Role: Partner Marketing Manager)" at bounding box center [192, 83] width 162 height 7
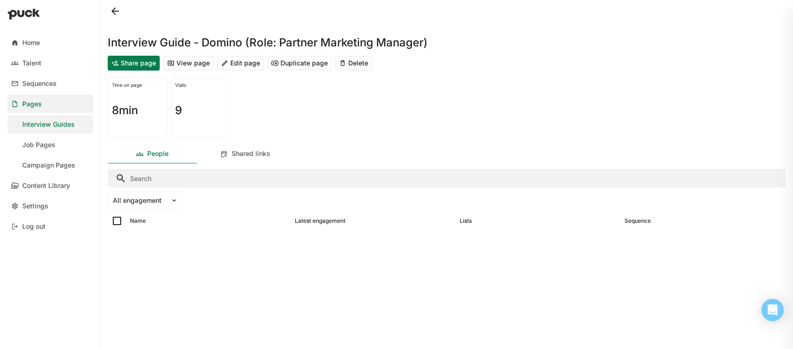
click at [199, 68] on button "View page" at bounding box center [188, 63] width 50 height 15
click at [113, 14] on button at bounding box center [115, 11] width 15 height 15
